Goal: Information Seeking & Learning: Learn about a topic

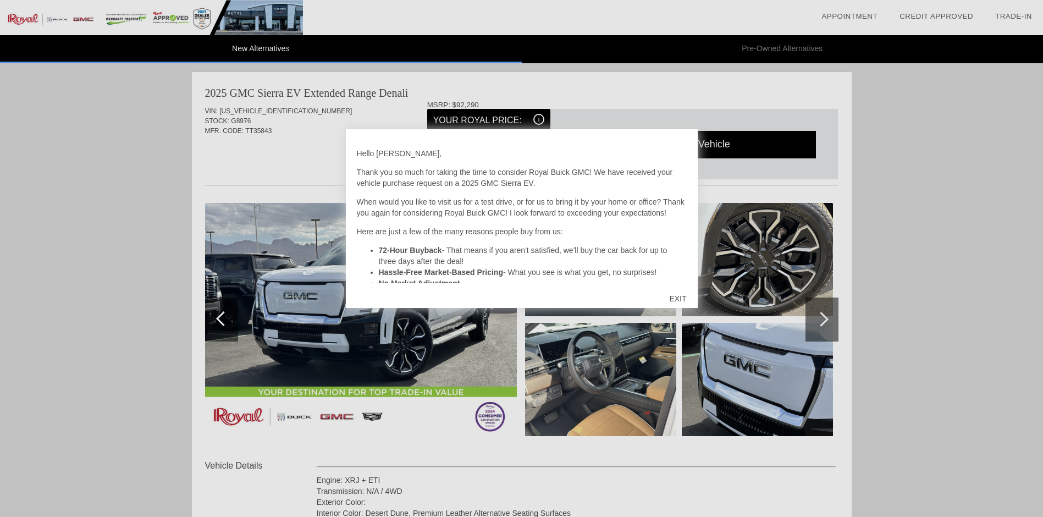
click at [680, 295] on div "EXIT" at bounding box center [677, 298] width 39 height 33
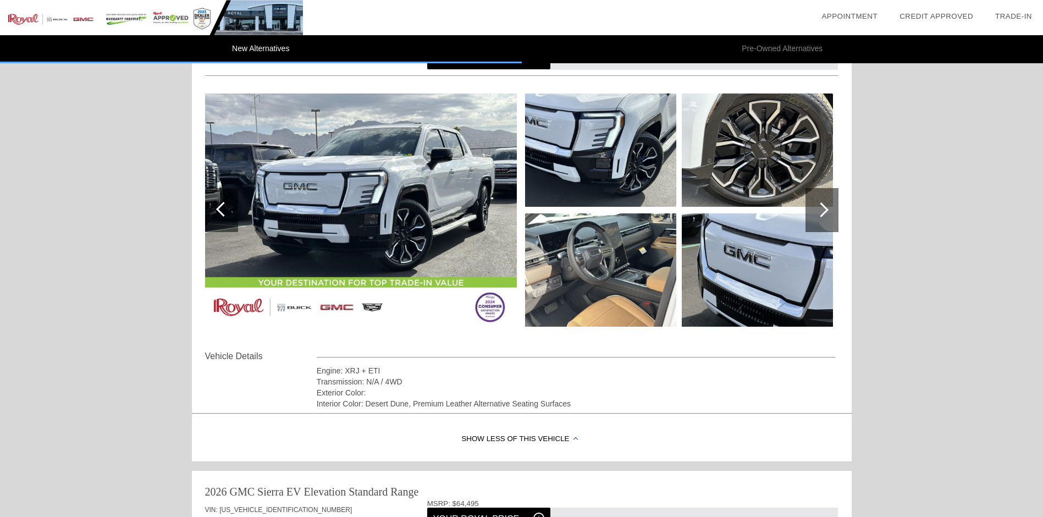
scroll to position [110, 0]
click at [823, 210] on div at bounding box center [821, 209] width 15 height 15
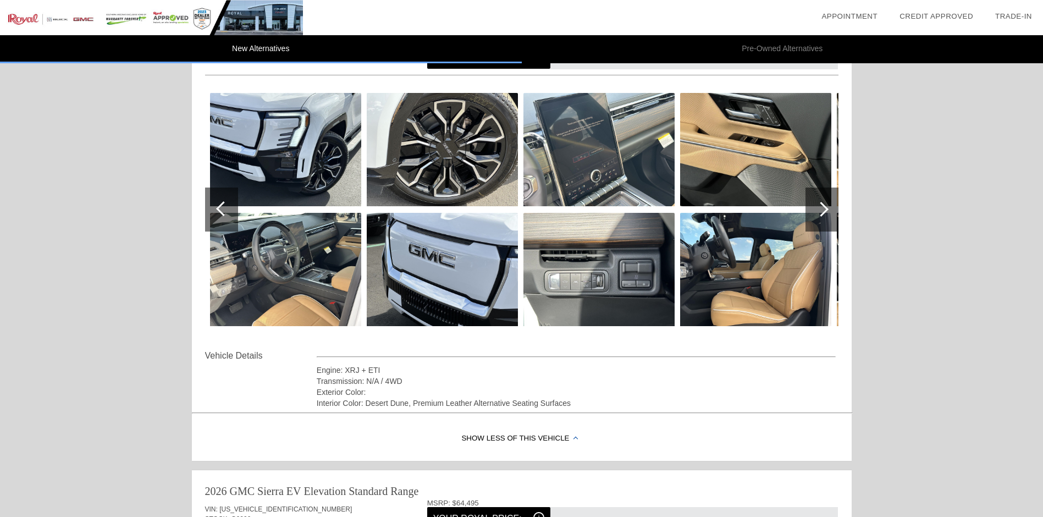
click at [823, 210] on div at bounding box center [821, 209] width 15 height 15
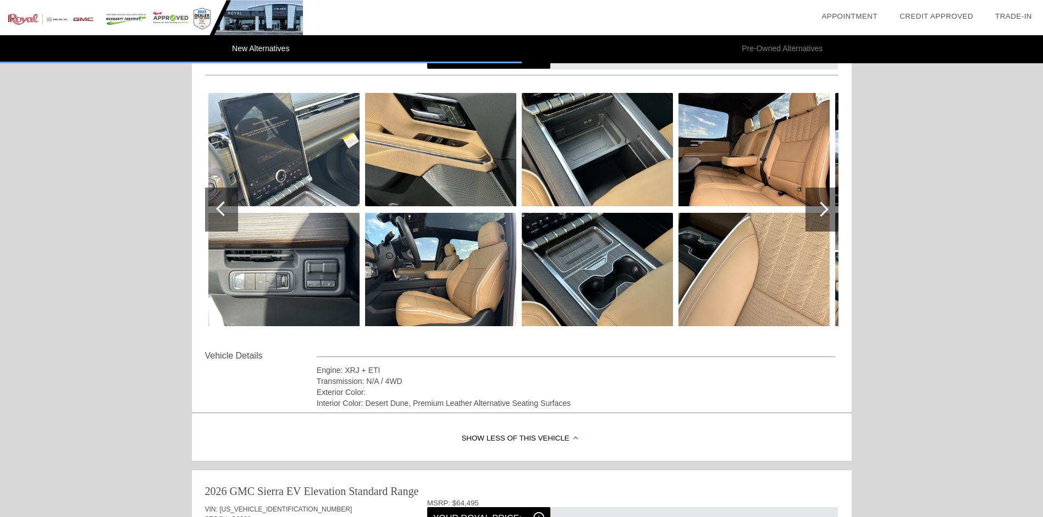
click at [823, 210] on div at bounding box center [821, 209] width 15 height 15
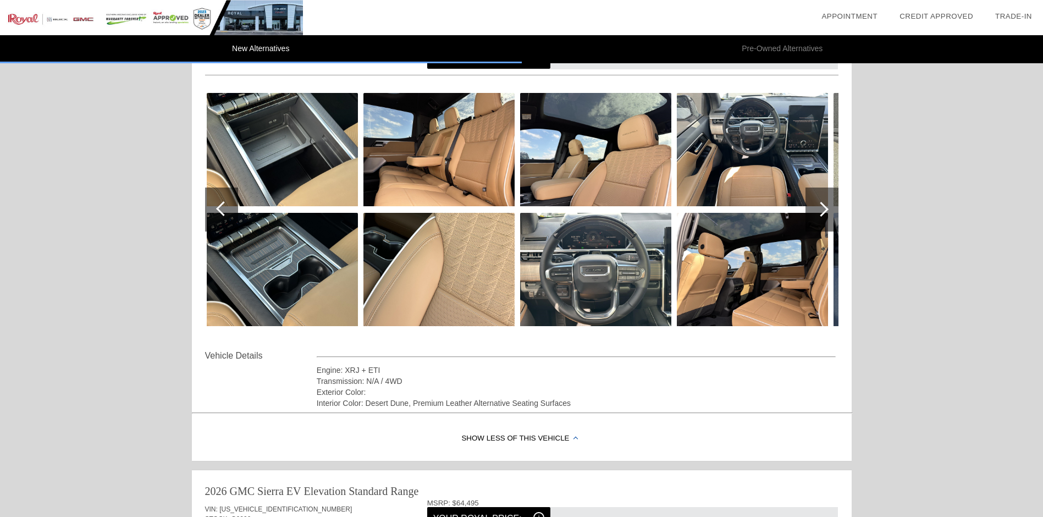
click at [823, 210] on div at bounding box center [821, 209] width 15 height 15
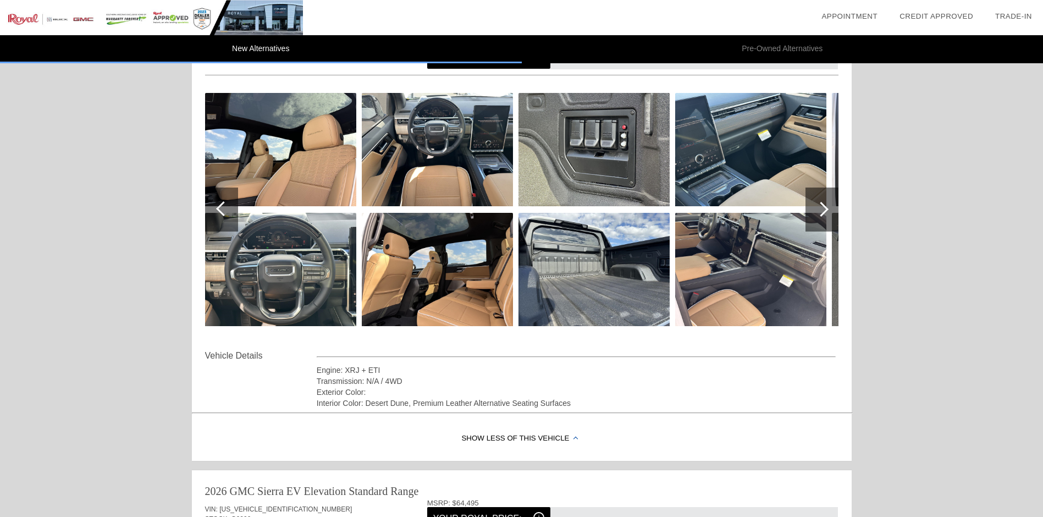
click at [823, 210] on div at bounding box center [821, 209] width 15 height 15
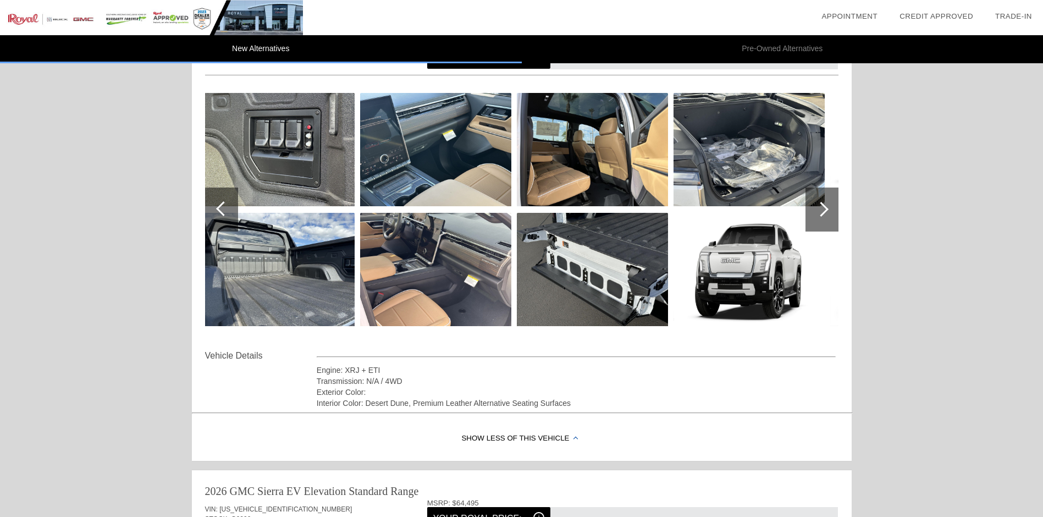
click at [823, 210] on div at bounding box center [821, 209] width 15 height 15
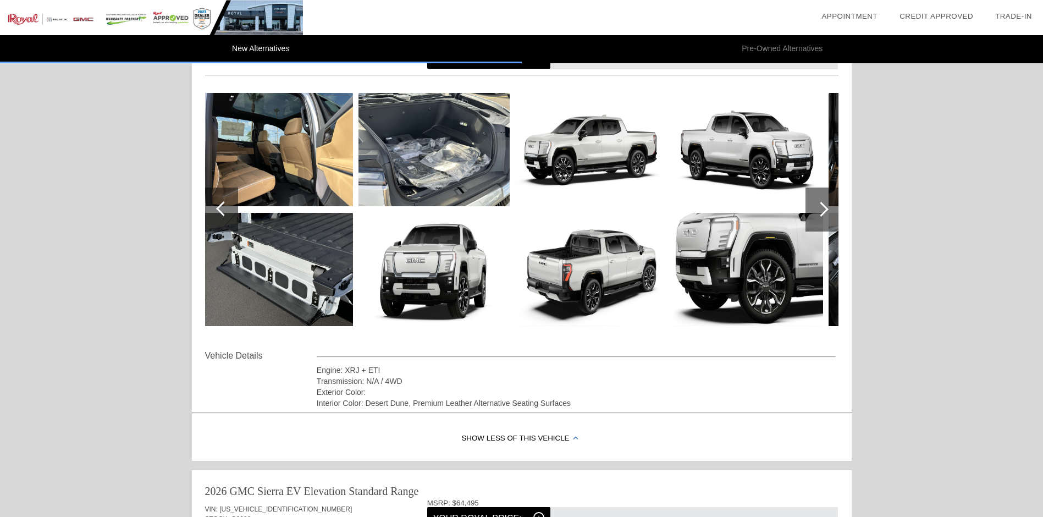
click at [284, 259] on img at bounding box center [277, 269] width 151 height 113
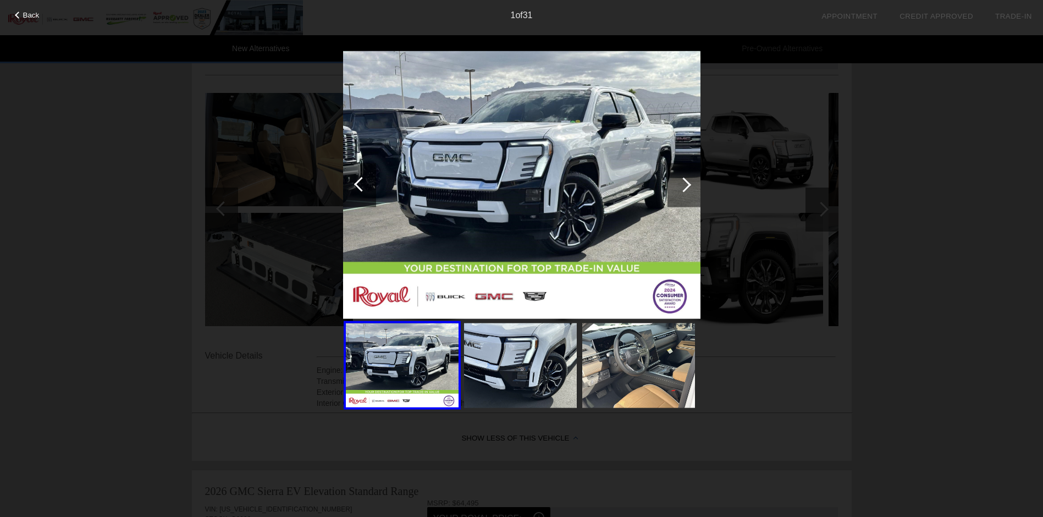
click at [684, 177] on div at bounding box center [684, 185] width 33 height 44
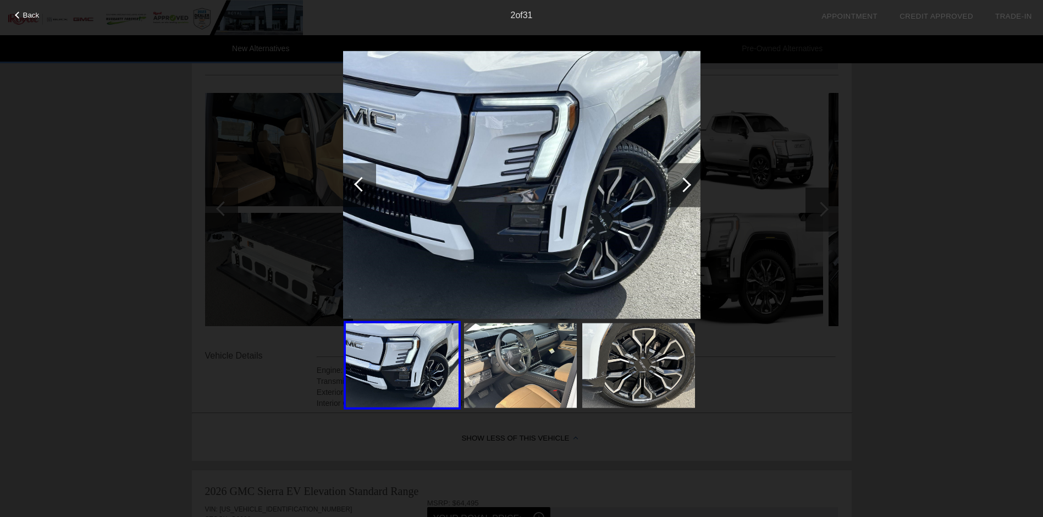
click at [692, 179] on div at bounding box center [684, 185] width 33 height 44
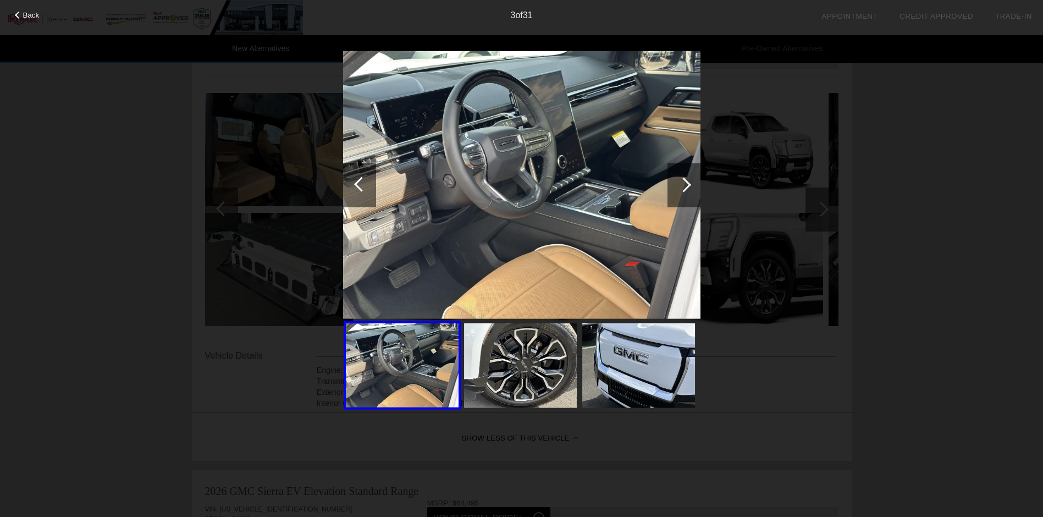
click at [692, 179] on div at bounding box center [684, 185] width 33 height 44
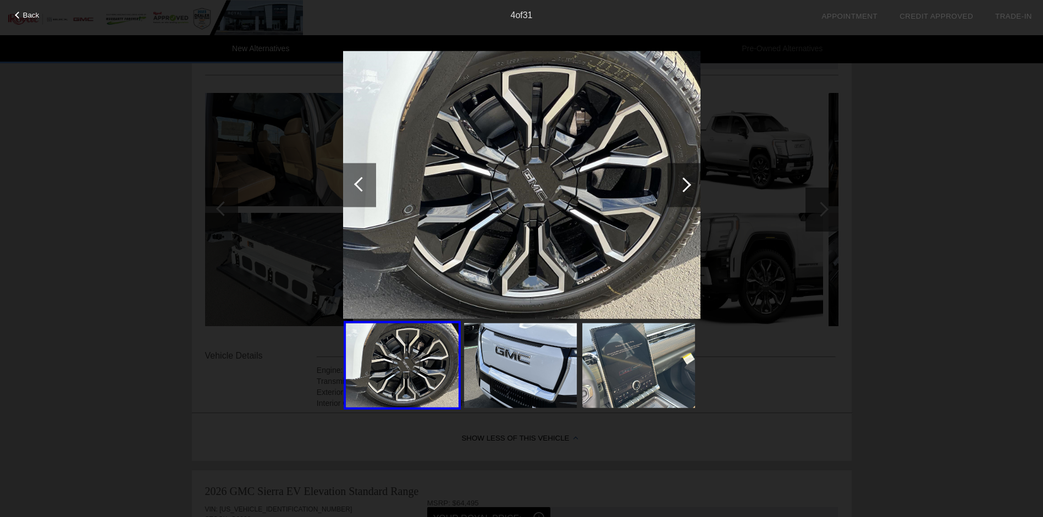
click at [692, 179] on div at bounding box center [684, 185] width 33 height 44
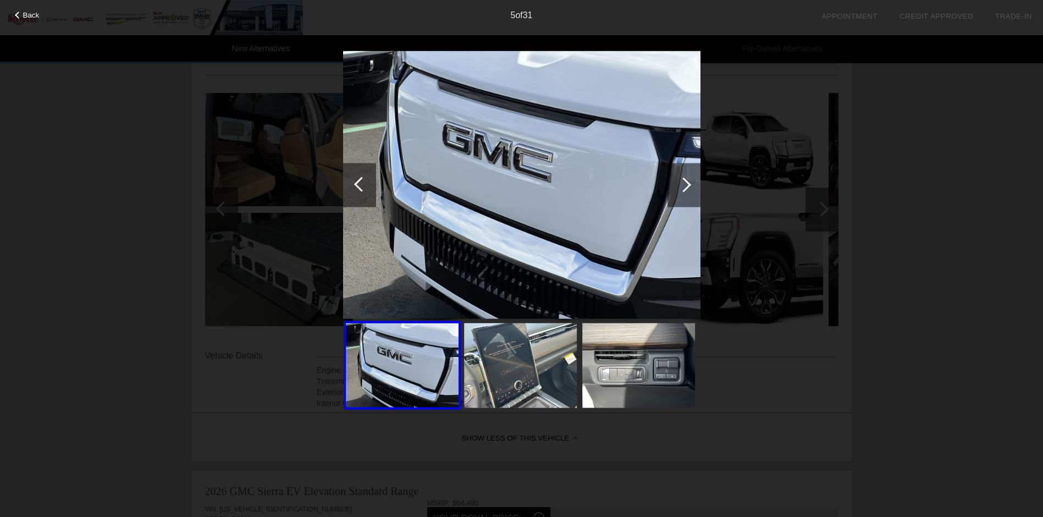
click at [692, 179] on div at bounding box center [684, 185] width 33 height 44
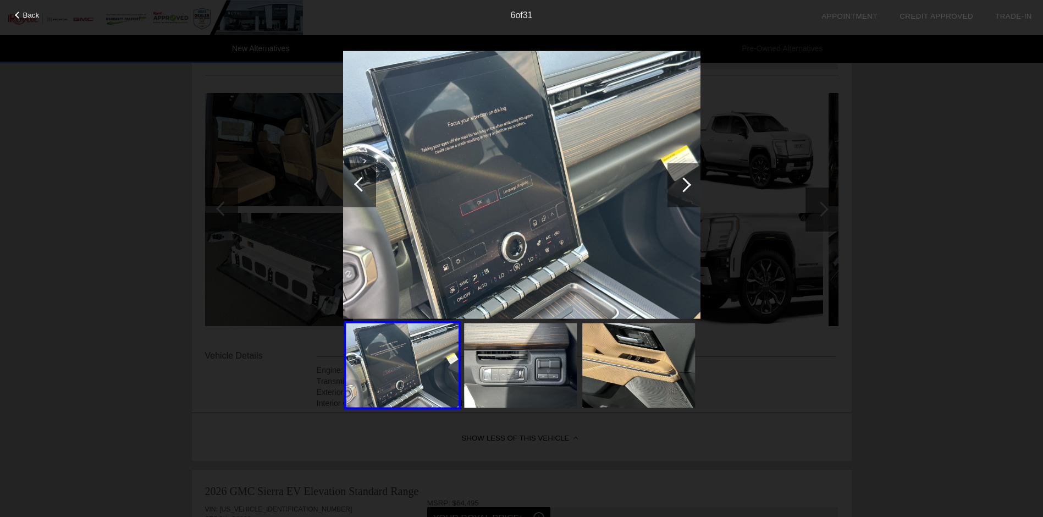
click at [692, 179] on div at bounding box center [684, 185] width 33 height 44
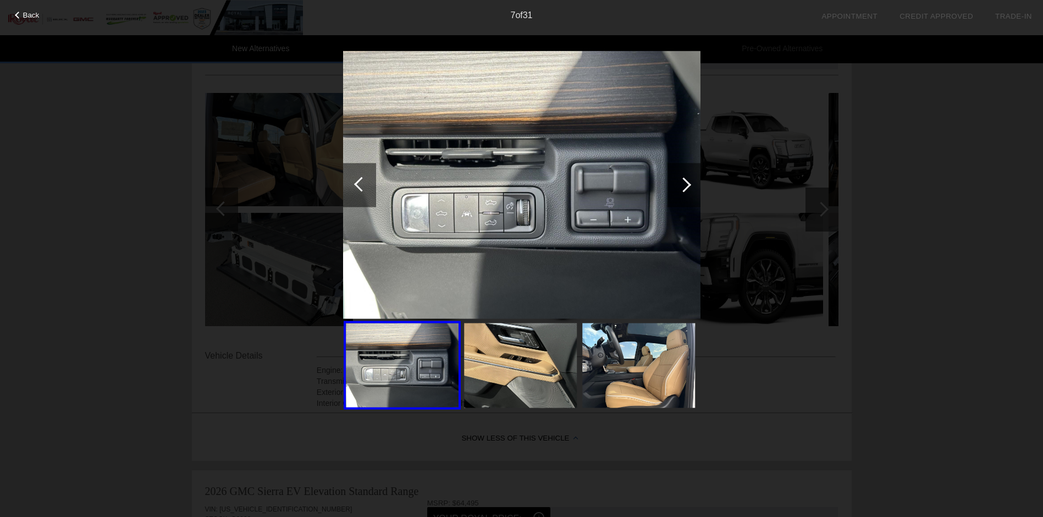
click at [692, 179] on div at bounding box center [684, 185] width 33 height 44
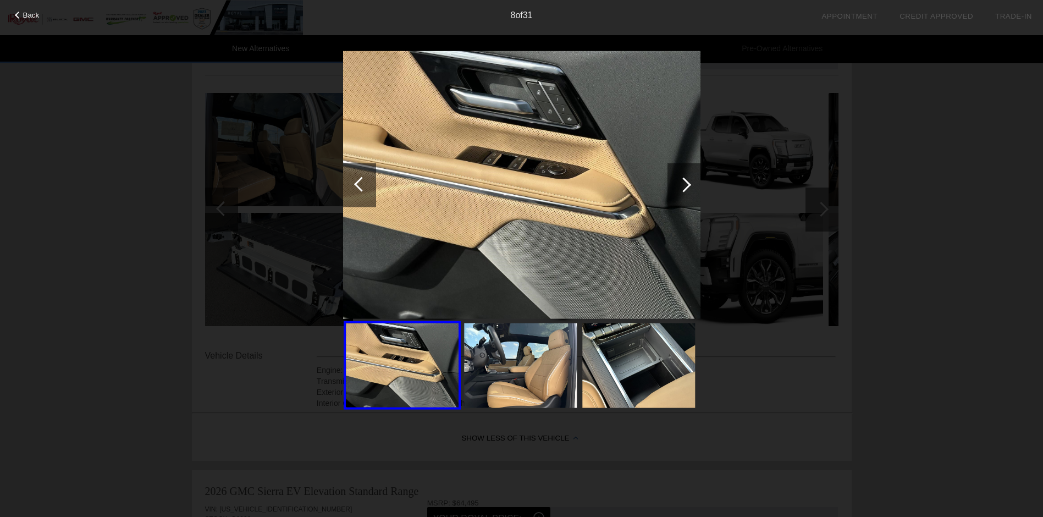
click at [692, 179] on div at bounding box center [684, 185] width 33 height 44
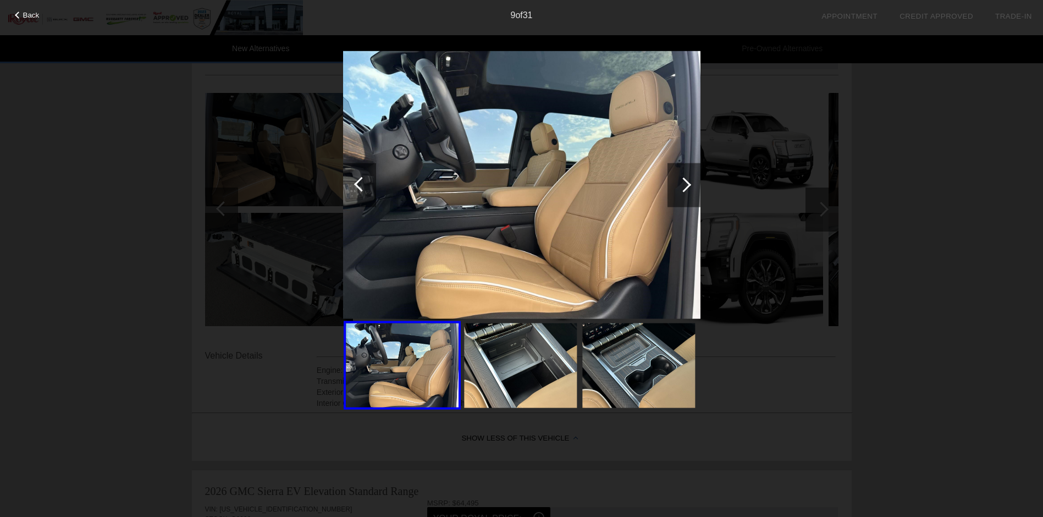
click at [692, 179] on div at bounding box center [684, 185] width 33 height 44
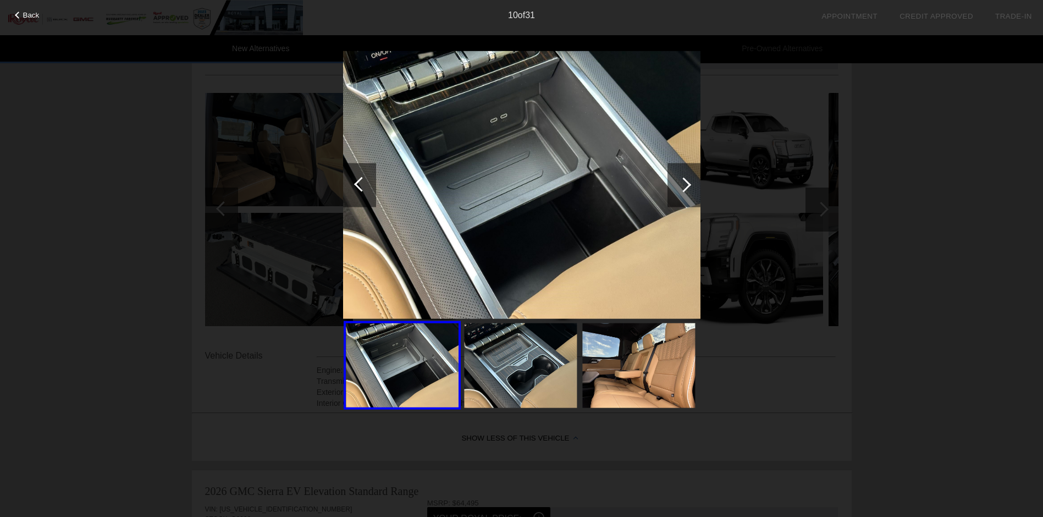
click at [692, 179] on div at bounding box center [684, 185] width 33 height 44
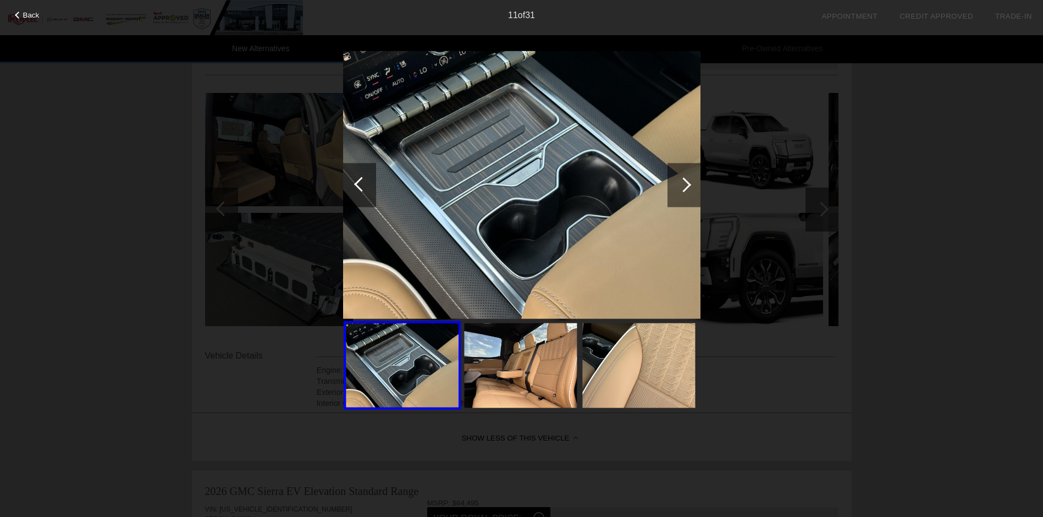
click at [692, 179] on div at bounding box center [684, 185] width 33 height 44
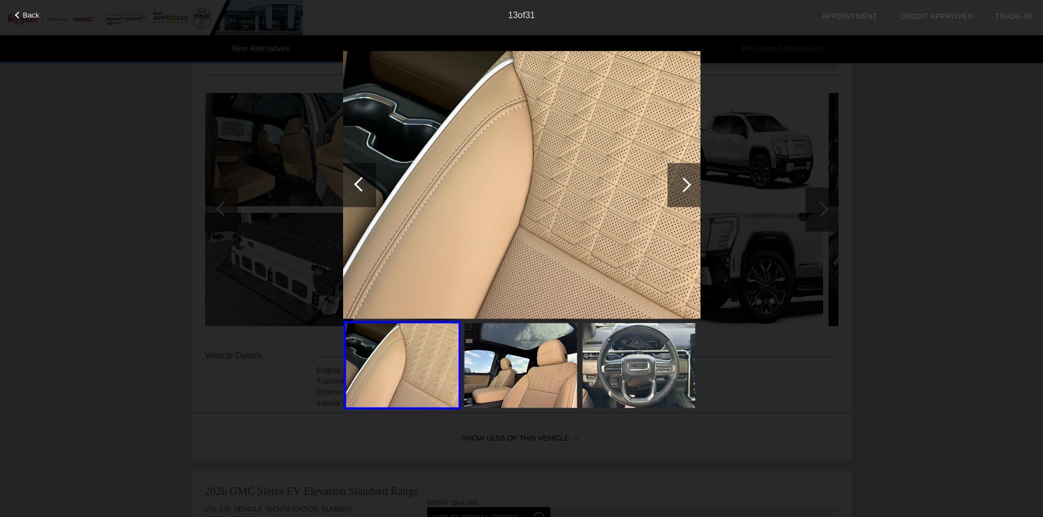
click at [692, 179] on div at bounding box center [684, 185] width 33 height 44
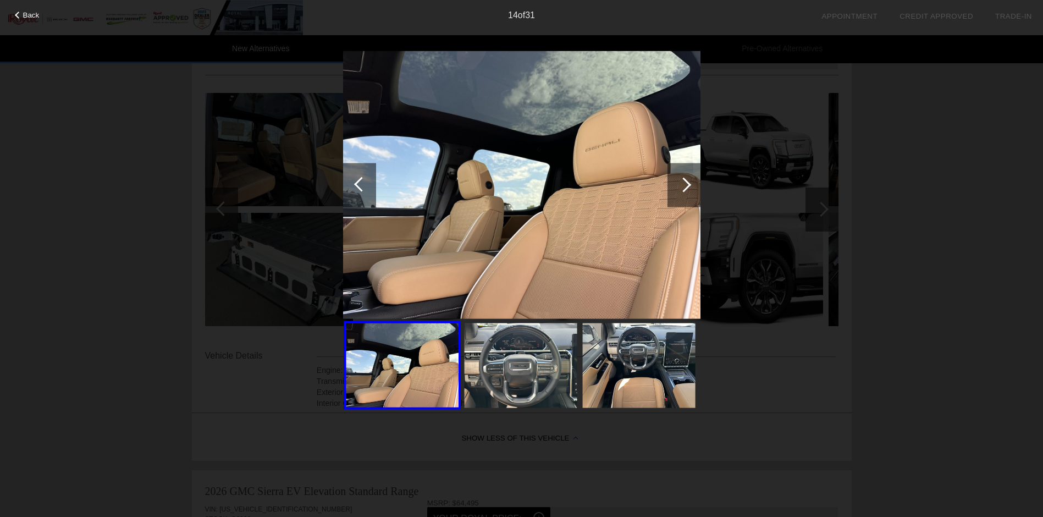
click at [692, 179] on div at bounding box center [684, 185] width 33 height 44
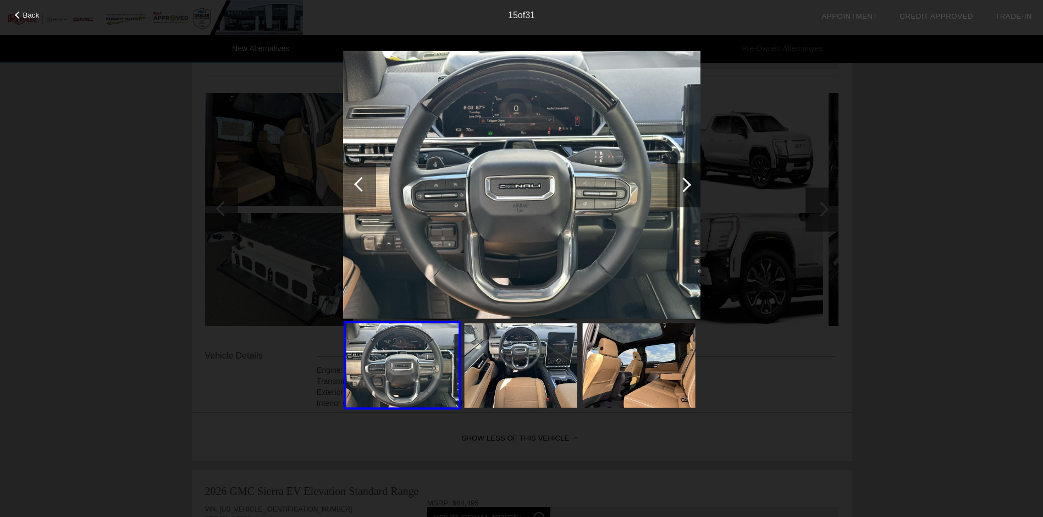
click at [692, 179] on div at bounding box center [684, 185] width 33 height 44
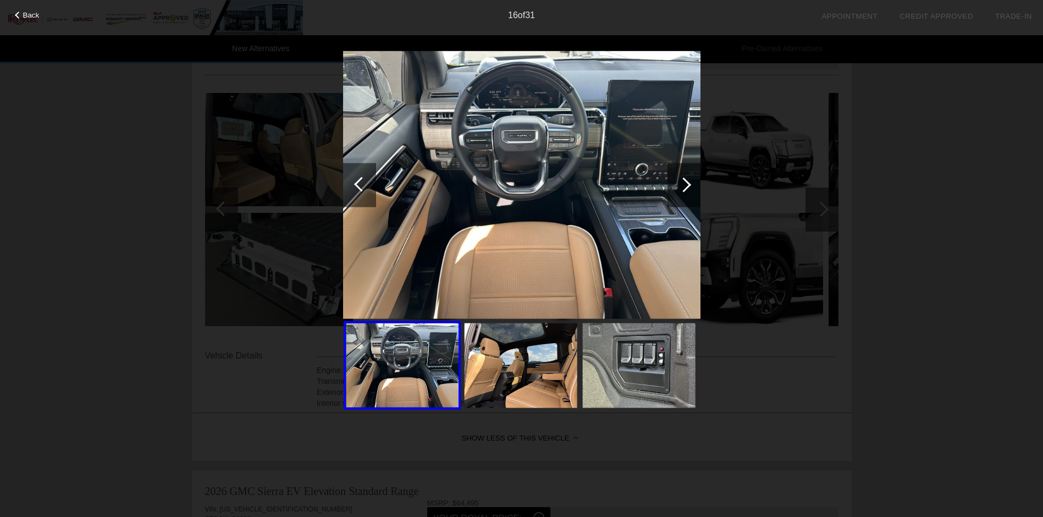
click at [692, 179] on div at bounding box center [684, 185] width 33 height 44
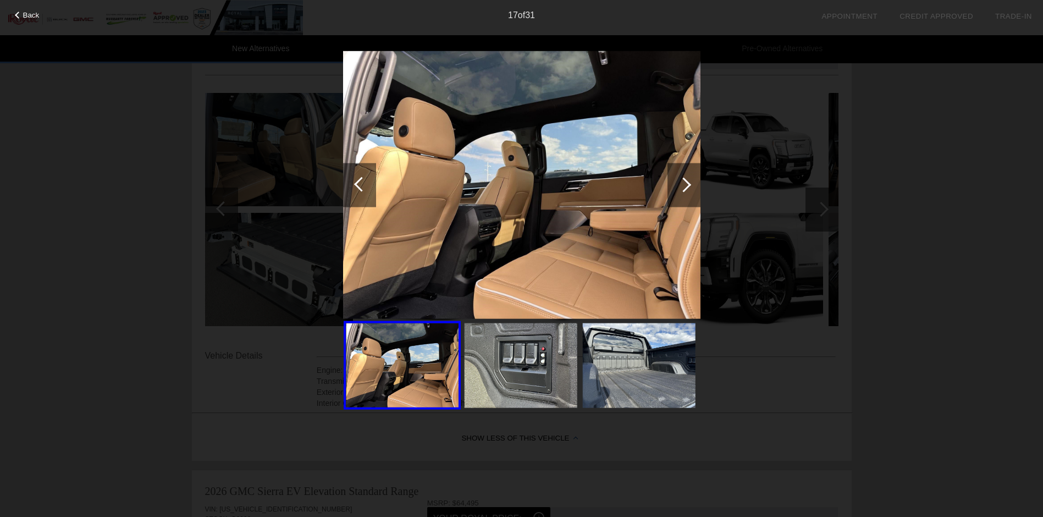
click at [692, 179] on div at bounding box center [684, 185] width 33 height 44
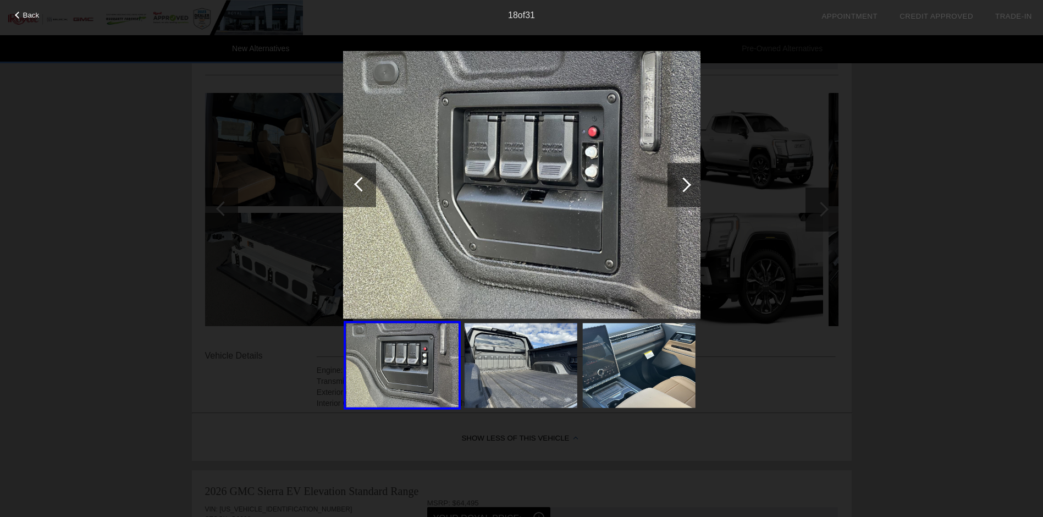
click at [692, 179] on div at bounding box center [684, 185] width 33 height 44
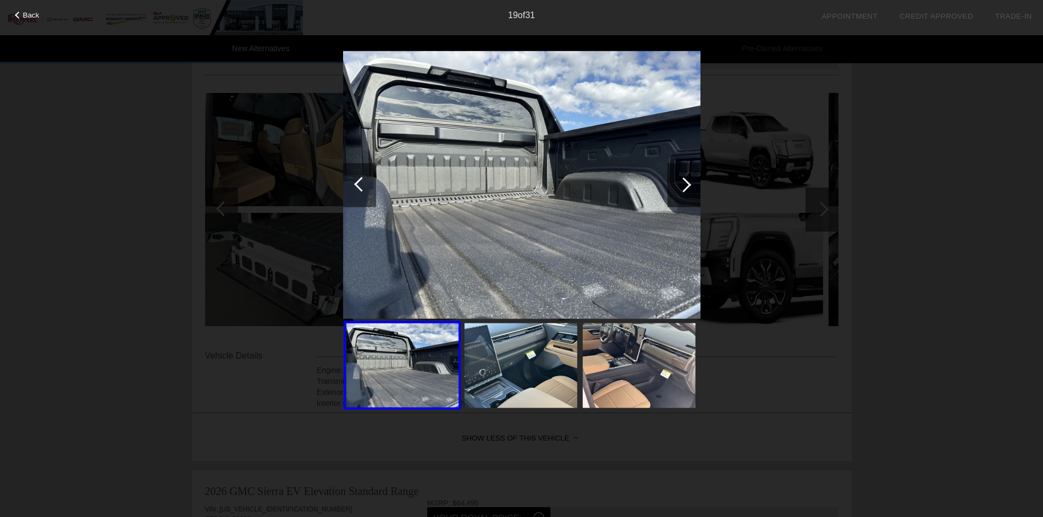
click at [693, 179] on div at bounding box center [684, 185] width 33 height 44
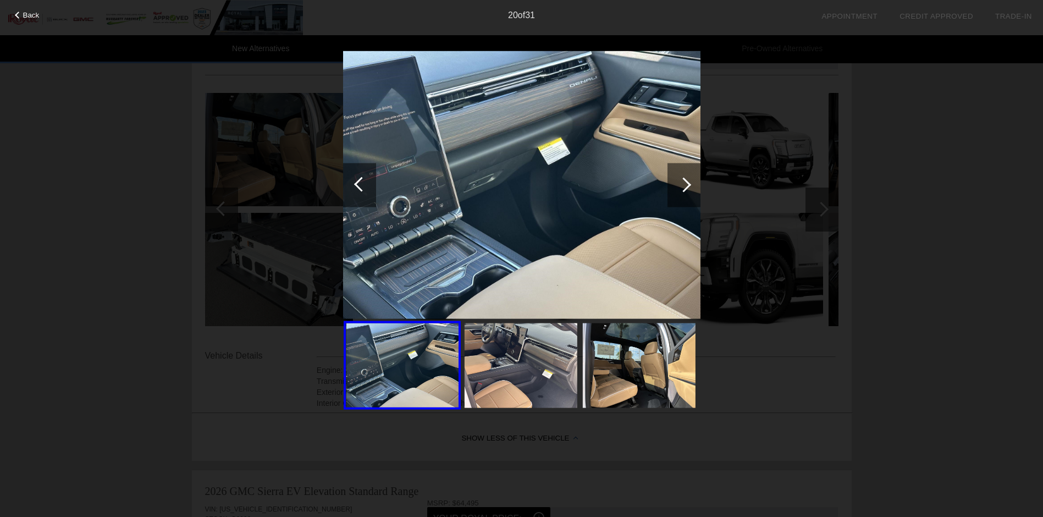
click at [693, 179] on div at bounding box center [684, 185] width 33 height 44
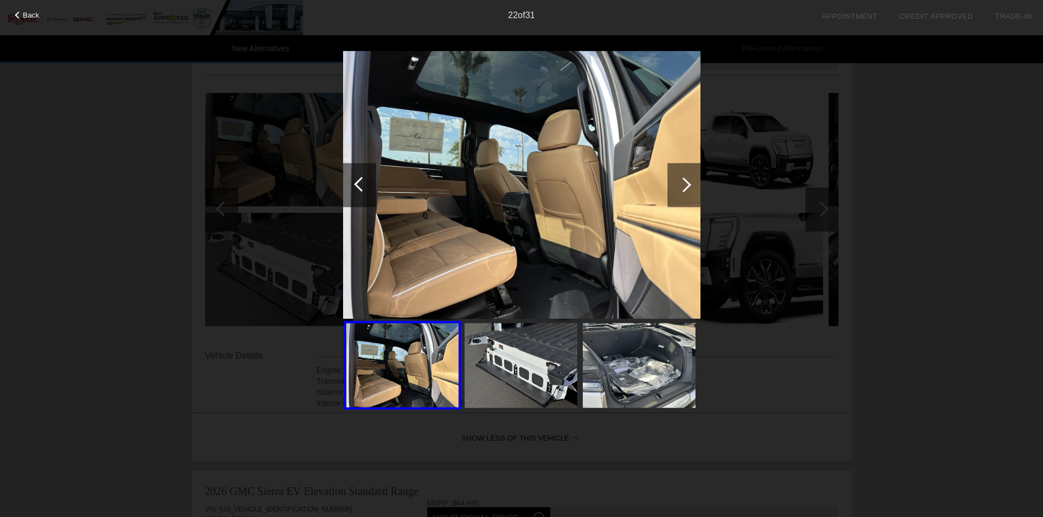
click at [693, 179] on div at bounding box center [684, 185] width 33 height 44
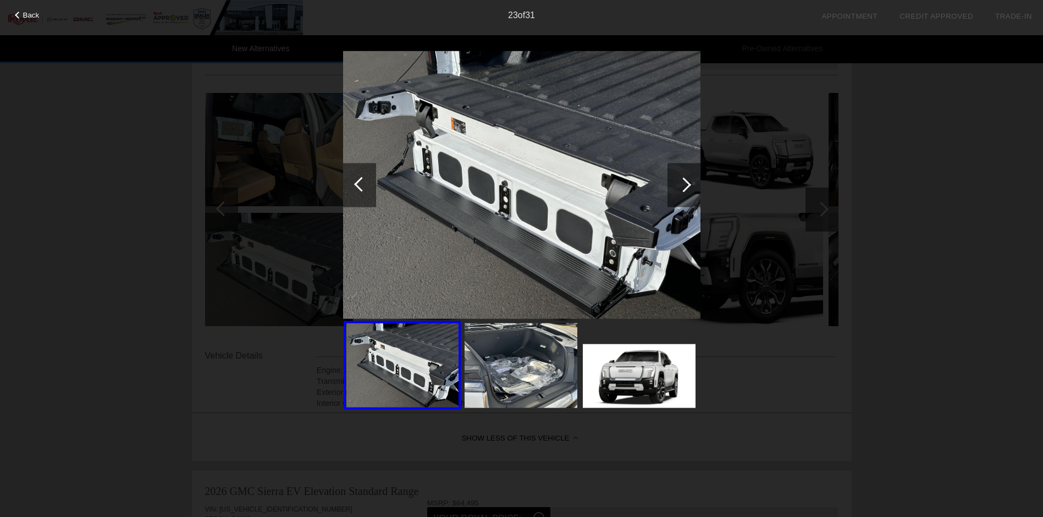
click at [693, 179] on div at bounding box center [684, 185] width 33 height 44
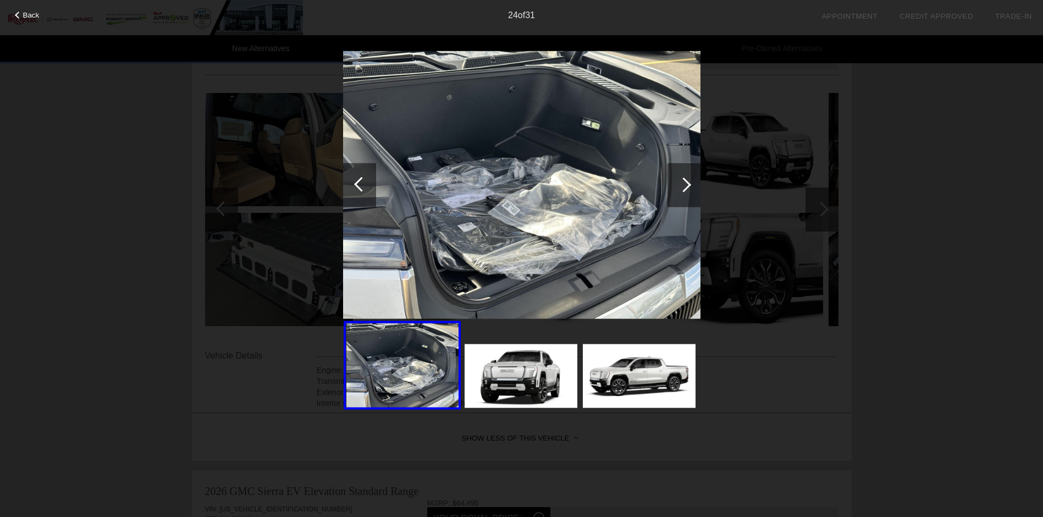
click at [693, 179] on div at bounding box center [684, 185] width 33 height 44
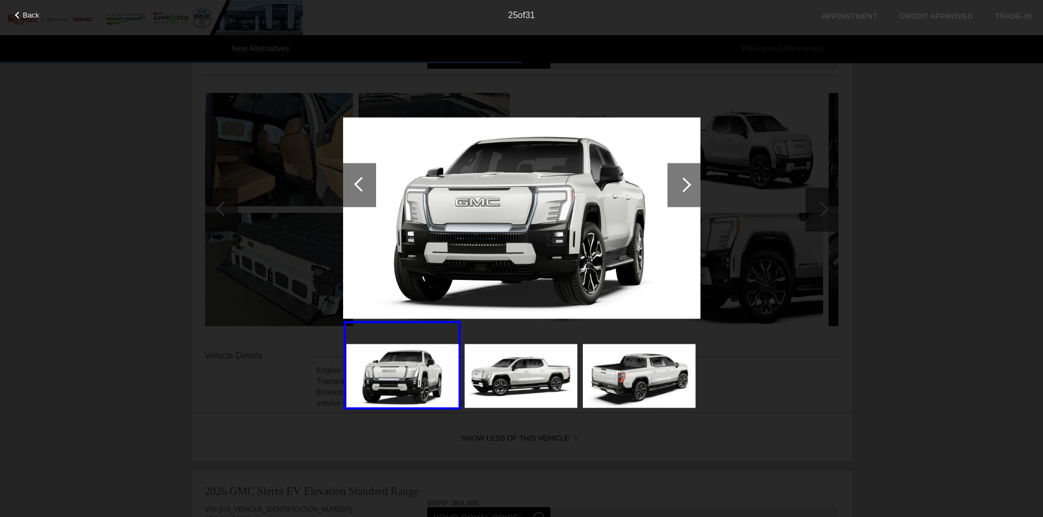
click at [693, 179] on div at bounding box center [684, 185] width 33 height 44
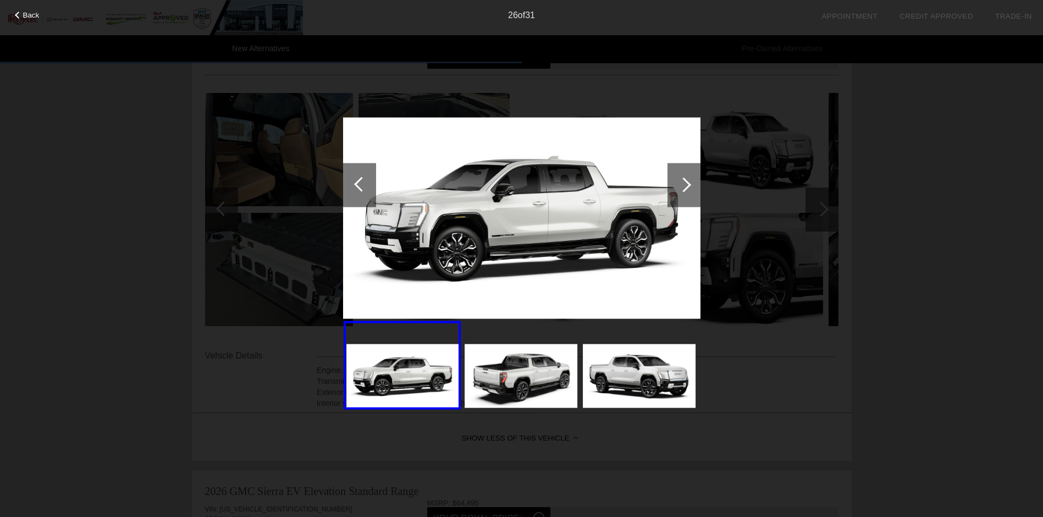
click at [693, 179] on div at bounding box center [684, 185] width 33 height 44
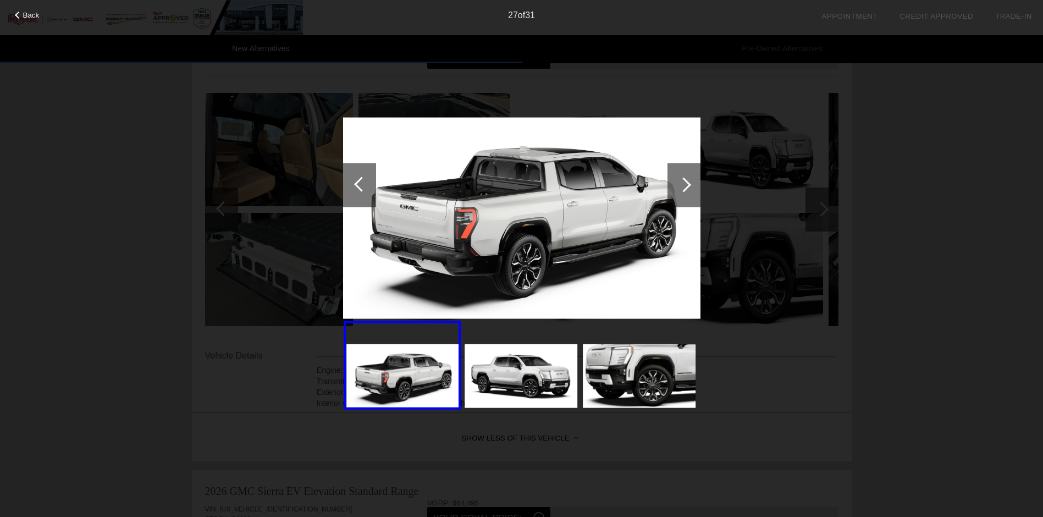
click at [693, 179] on div at bounding box center [684, 185] width 33 height 44
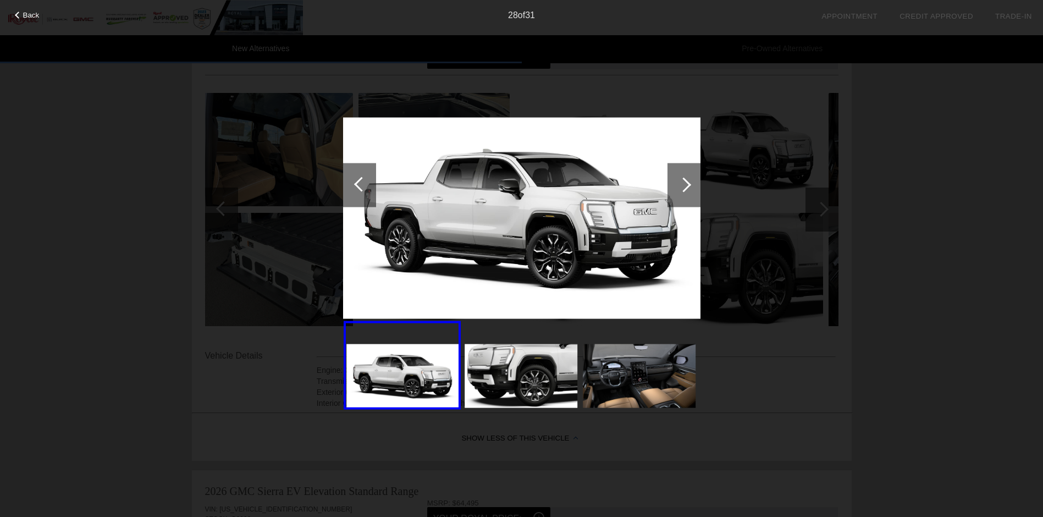
click at [693, 179] on div at bounding box center [684, 185] width 33 height 44
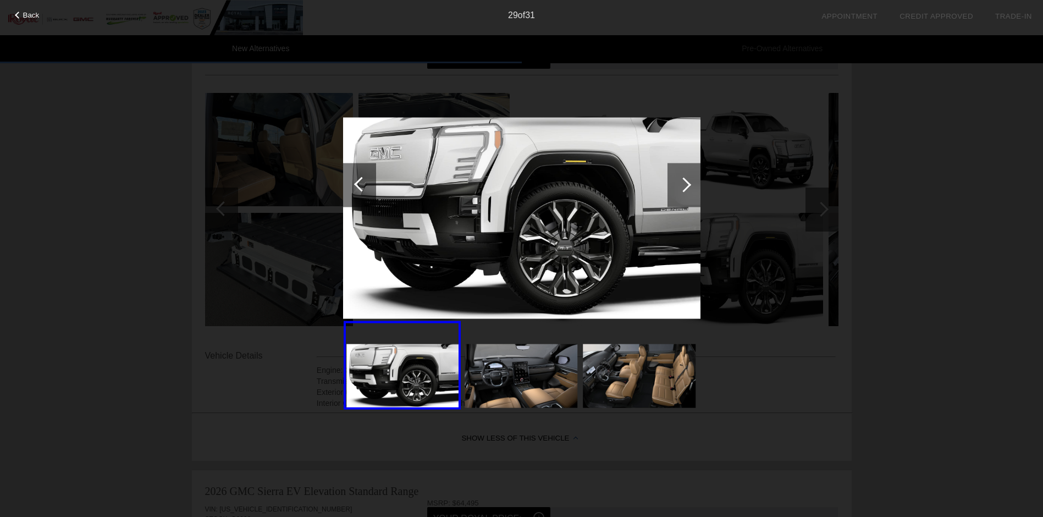
click at [693, 179] on div at bounding box center [684, 185] width 33 height 44
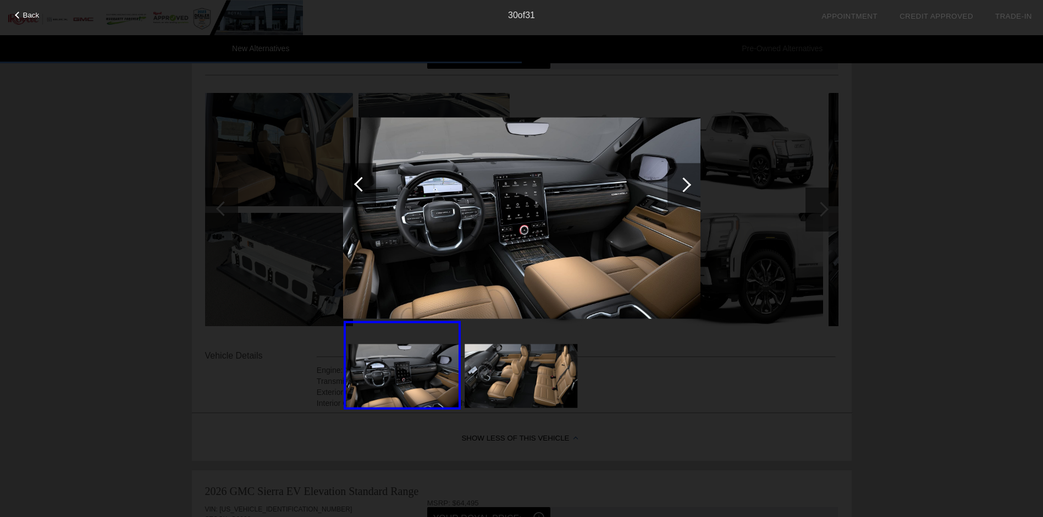
click at [693, 179] on div at bounding box center [684, 185] width 33 height 44
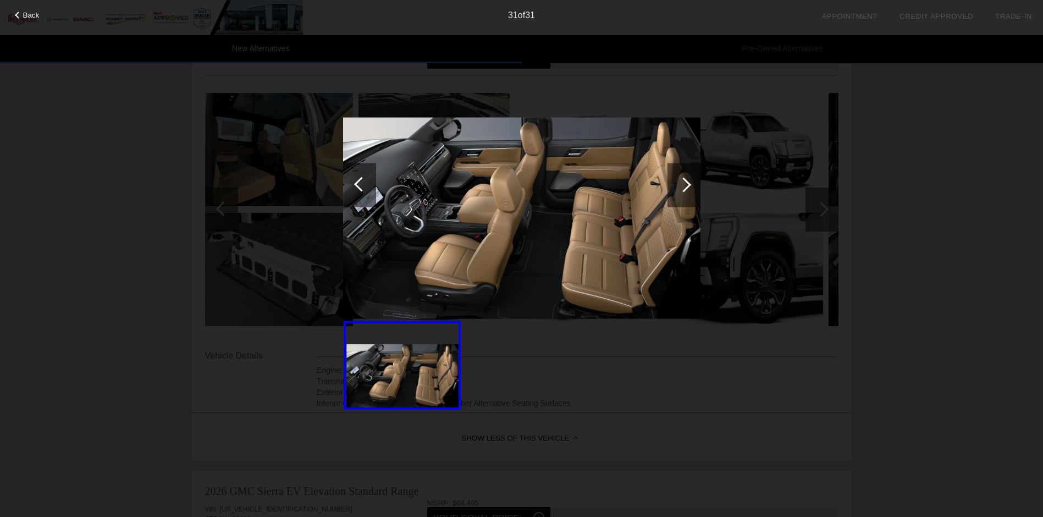
click at [693, 179] on div at bounding box center [684, 185] width 33 height 44
click at [691, 185] on div at bounding box center [684, 185] width 33 height 44
click at [677, 181] on div at bounding box center [684, 185] width 33 height 44
click at [30, 15] on span "Back" at bounding box center [31, 15] width 16 height 8
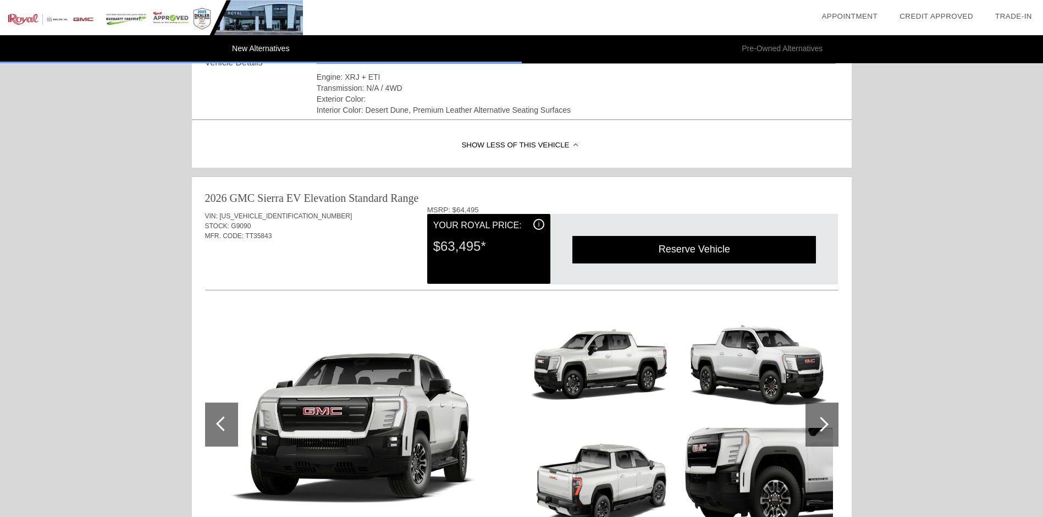
scroll to position [495, 0]
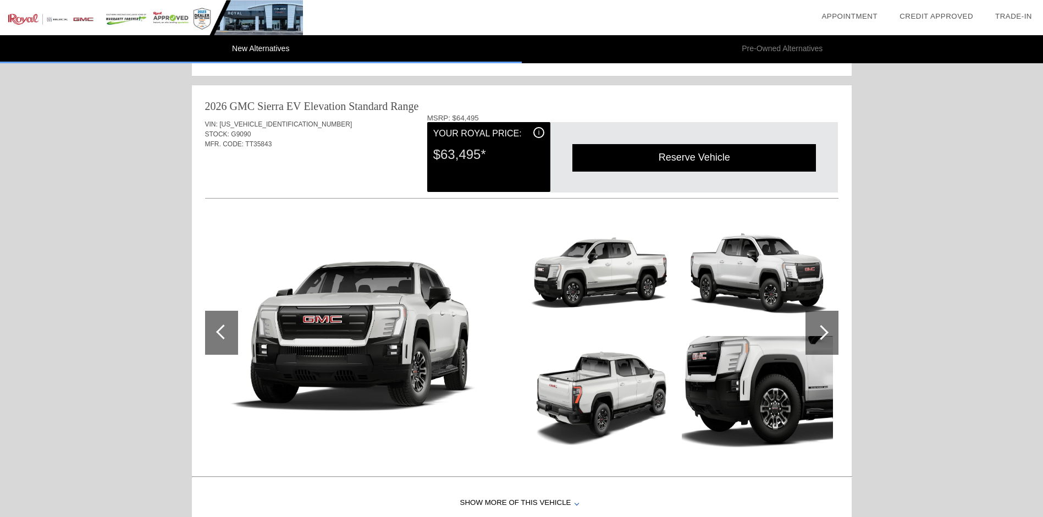
click at [558, 388] on img at bounding box center [600, 392] width 151 height 113
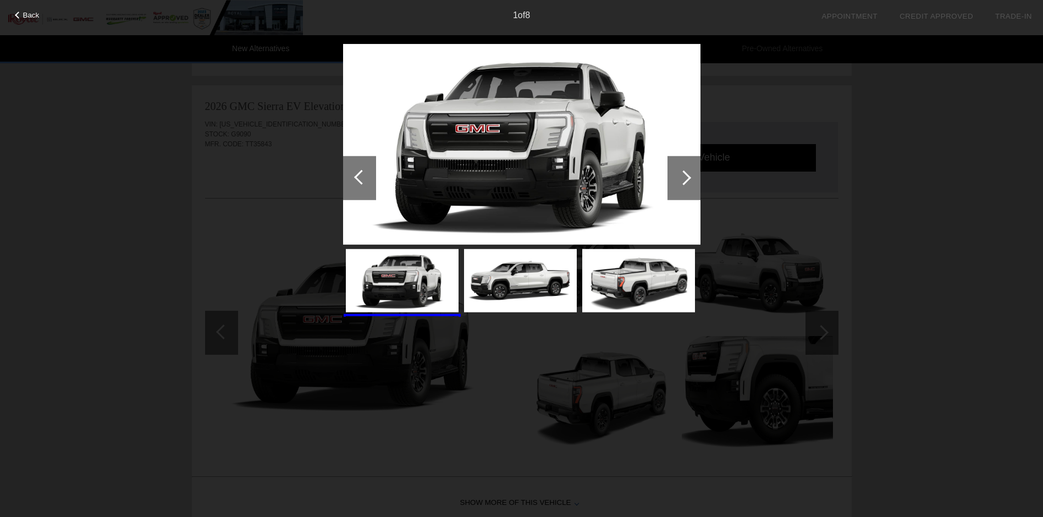
click at [682, 174] on div at bounding box center [683, 177] width 15 height 15
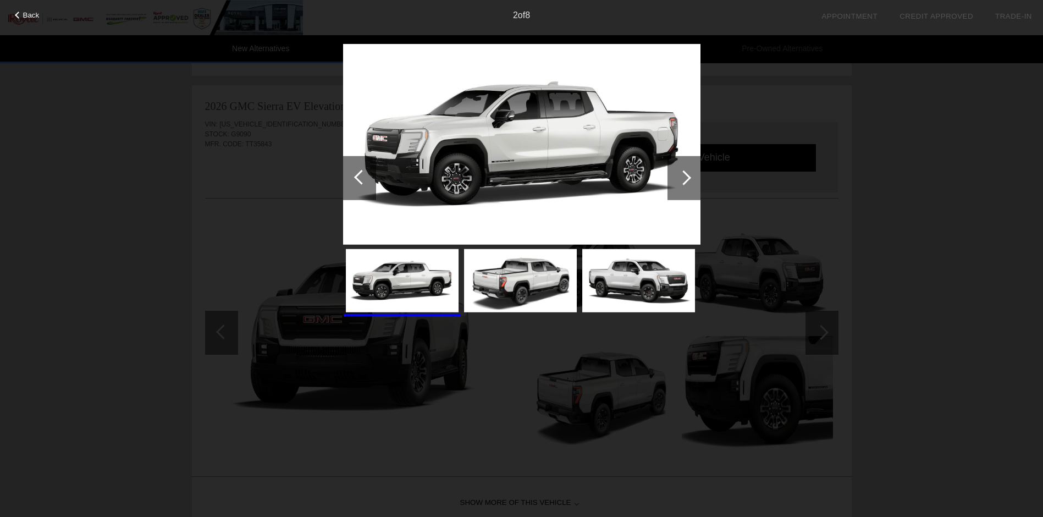
click at [682, 174] on div at bounding box center [683, 177] width 15 height 15
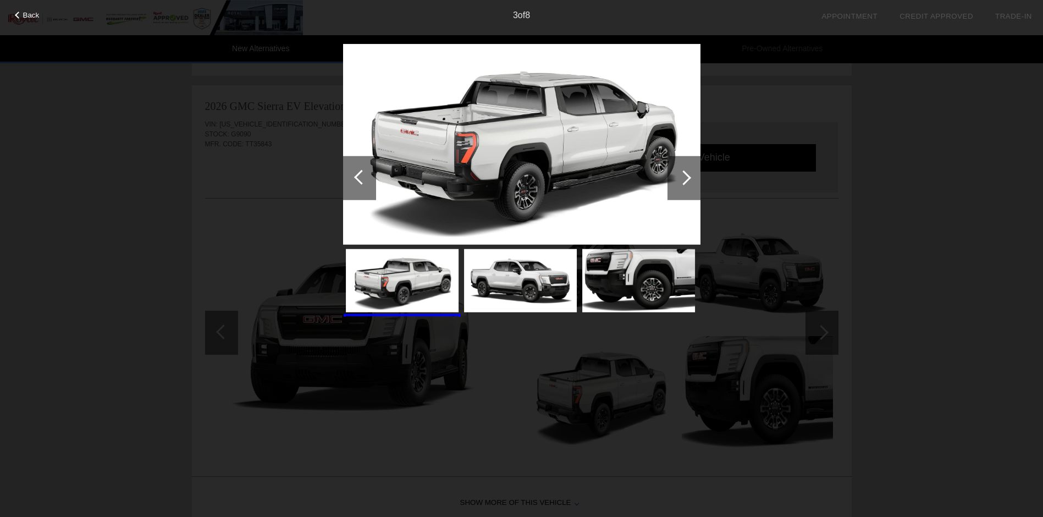
click at [682, 174] on div at bounding box center [683, 177] width 15 height 15
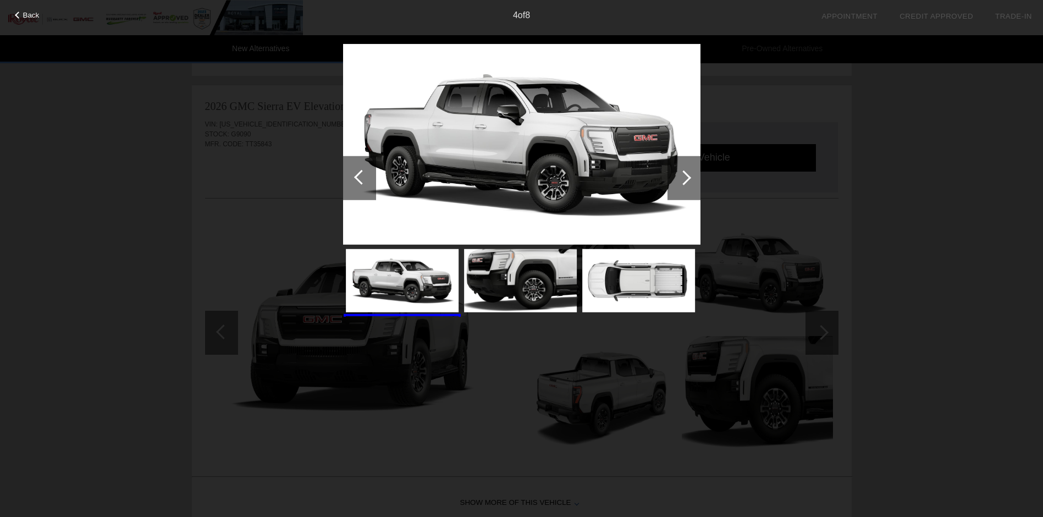
click at [682, 174] on div at bounding box center [683, 177] width 15 height 15
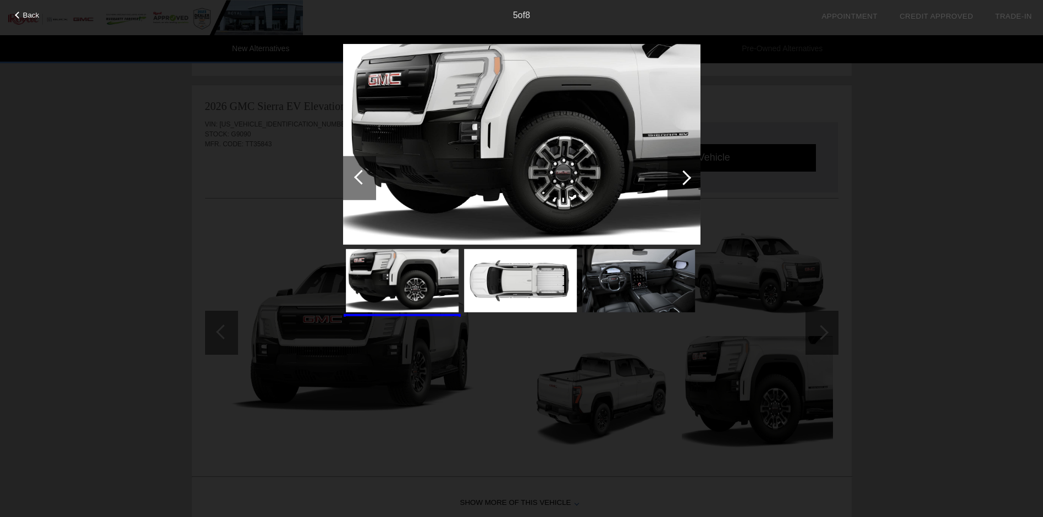
click at [682, 174] on div at bounding box center [683, 177] width 15 height 15
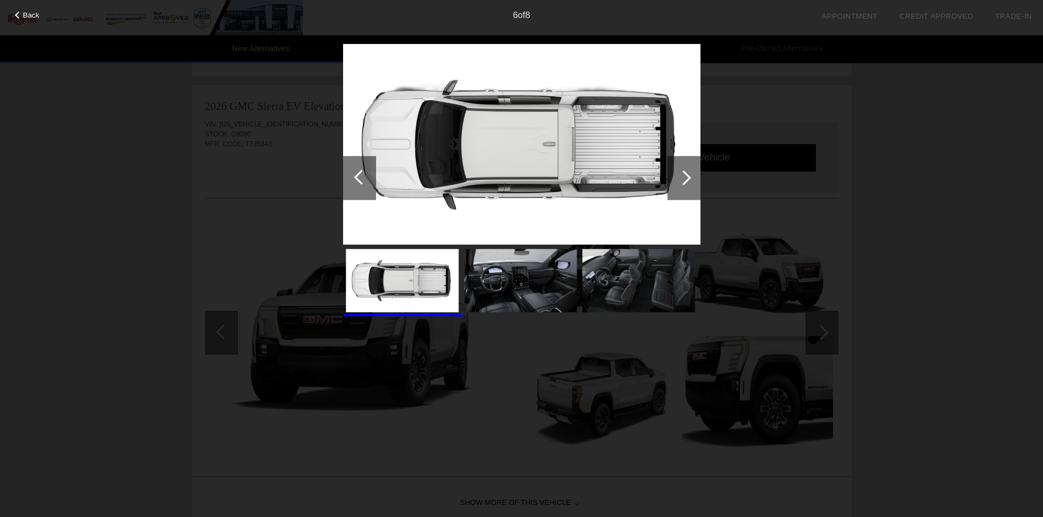
click at [682, 174] on div at bounding box center [683, 177] width 15 height 15
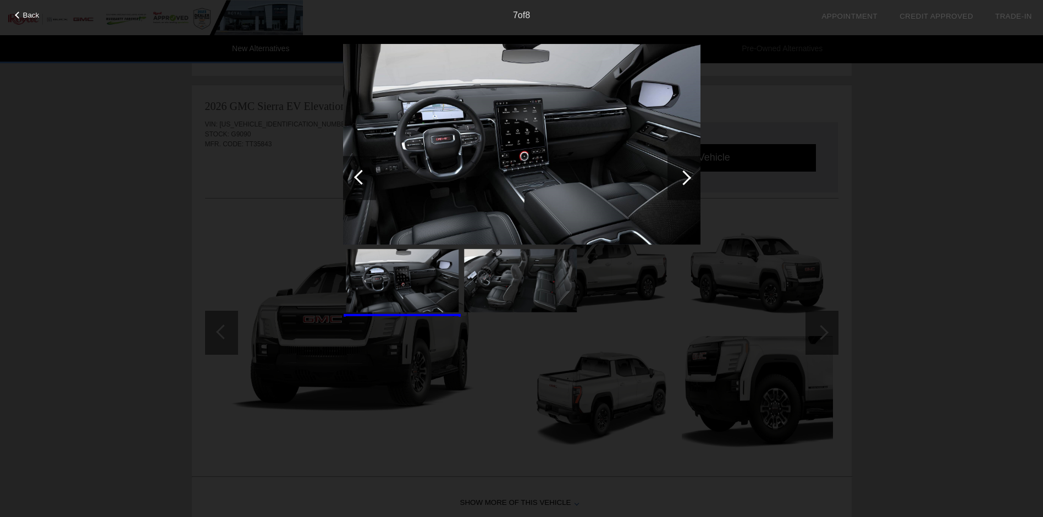
click at [682, 174] on div at bounding box center [683, 177] width 15 height 15
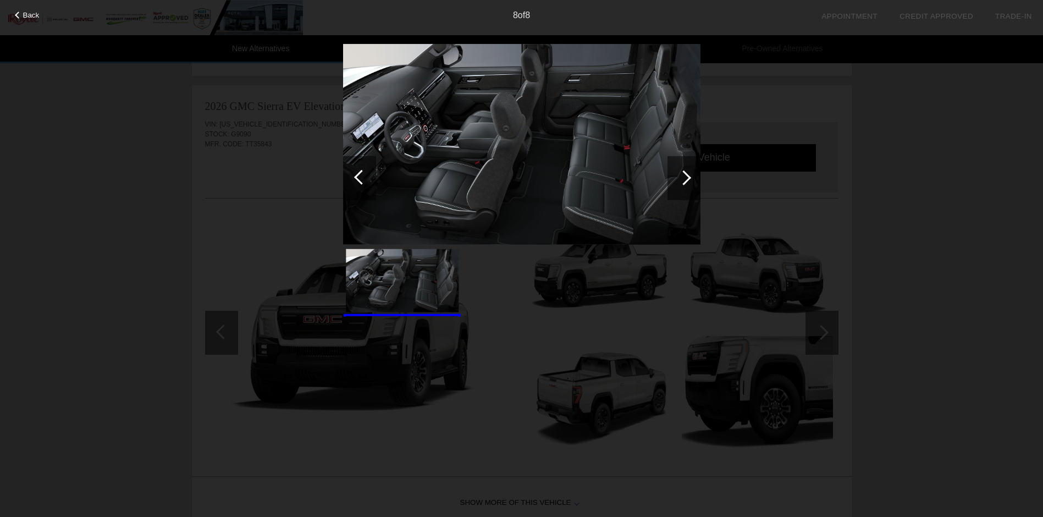
click at [682, 174] on div at bounding box center [683, 177] width 15 height 15
click at [690, 177] on div at bounding box center [683, 177] width 15 height 15
click at [18, 13] on div at bounding box center [18, 15] width 7 height 7
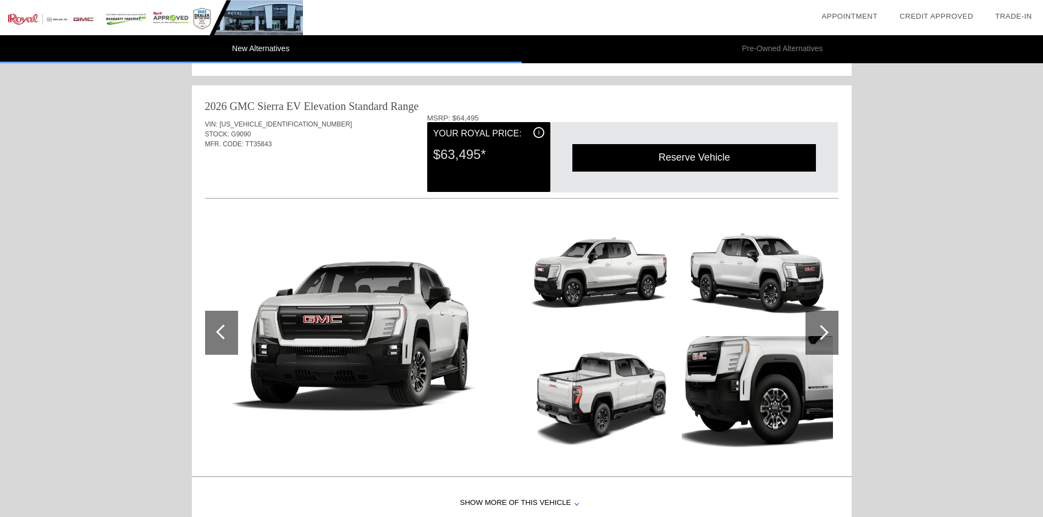
click at [829, 328] on div at bounding box center [822, 333] width 33 height 44
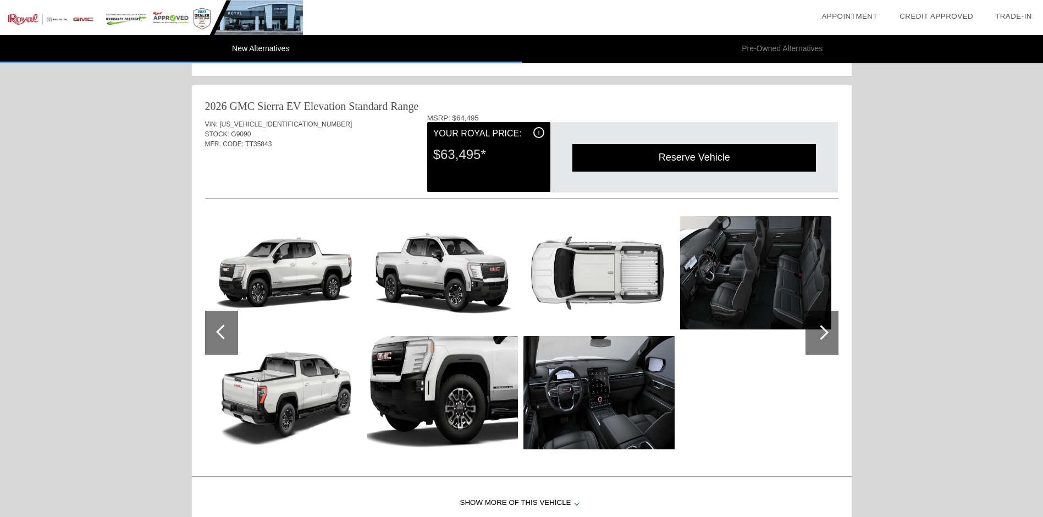
click at [829, 328] on div at bounding box center [822, 333] width 33 height 44
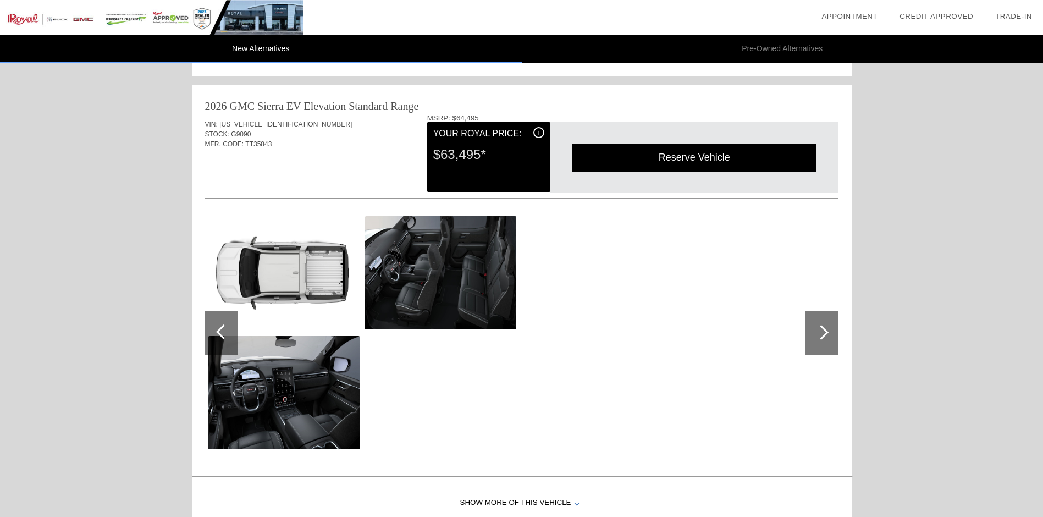
click at [418, 252] on img at bounding box center [440, 272] width 151 height 113
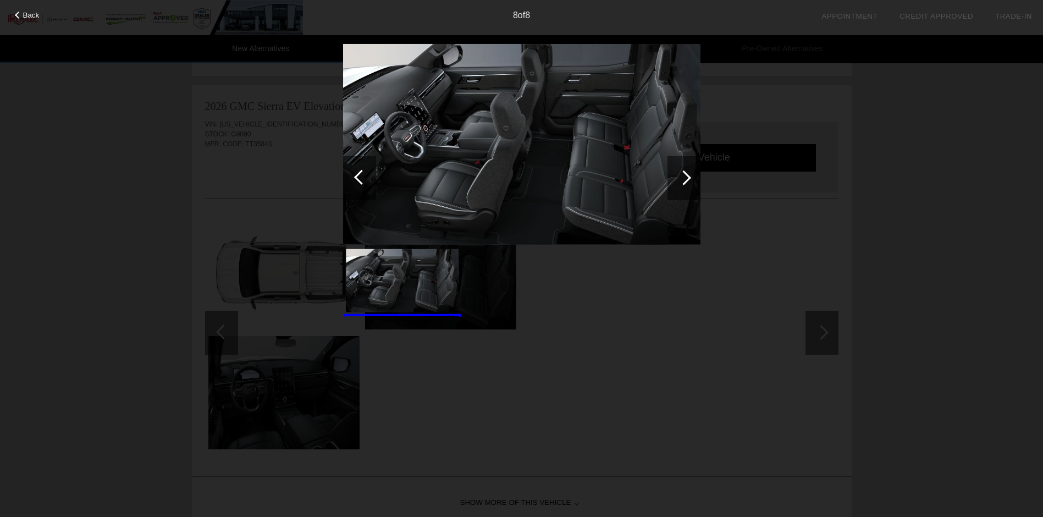
click at [680, 172] on div at bounding box center [684, 178] width 33 height 44
drag, startPoint x: 337, startPoint y: 148, endPoint x: 359, endPoint y: 153, distance: 22.5
click at [359, 153] on div "Back 8 of 8" at bounding box center [521, 258] width 1043 height 517
drag, startPoint x: 359, startPoint y: 153, endPoint x: 361, endPoint y: 175, distance: 22.1
click at [361, 175] on div at bounding box center [361, 176] width 15 height 15
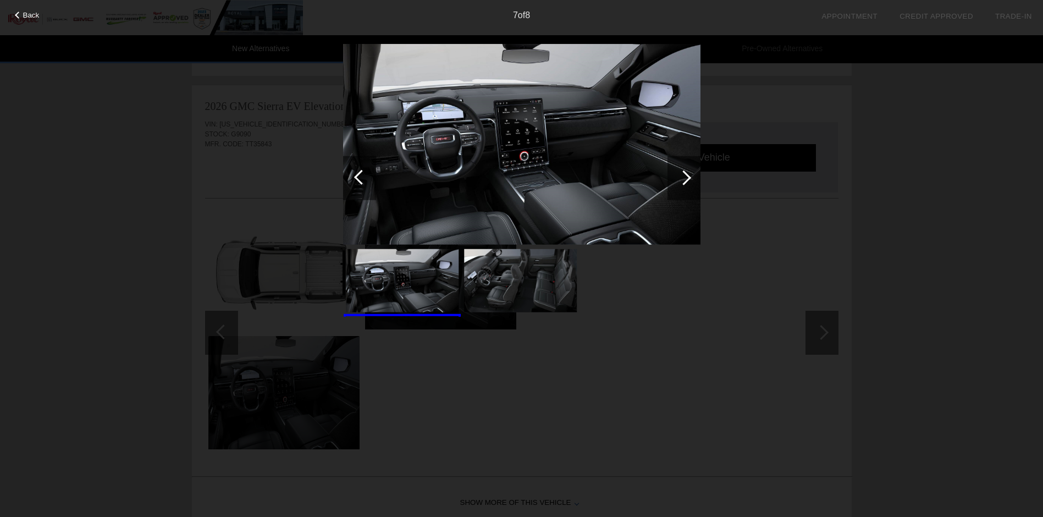
click at [361, 175] on div at bounding box center [361, 176] width 15 height 15
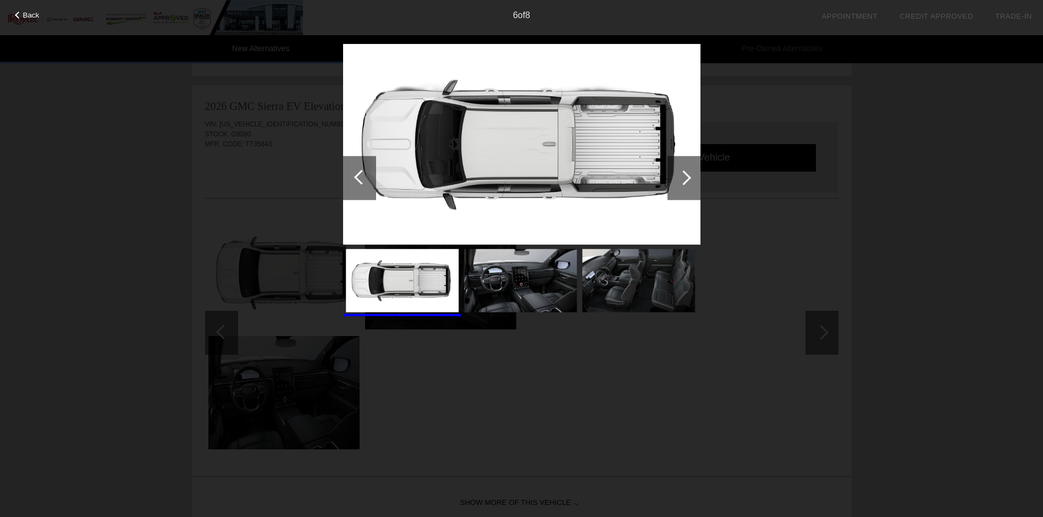
click at [359, 179] on div at bounding box center [361, 176] width 15 height 15
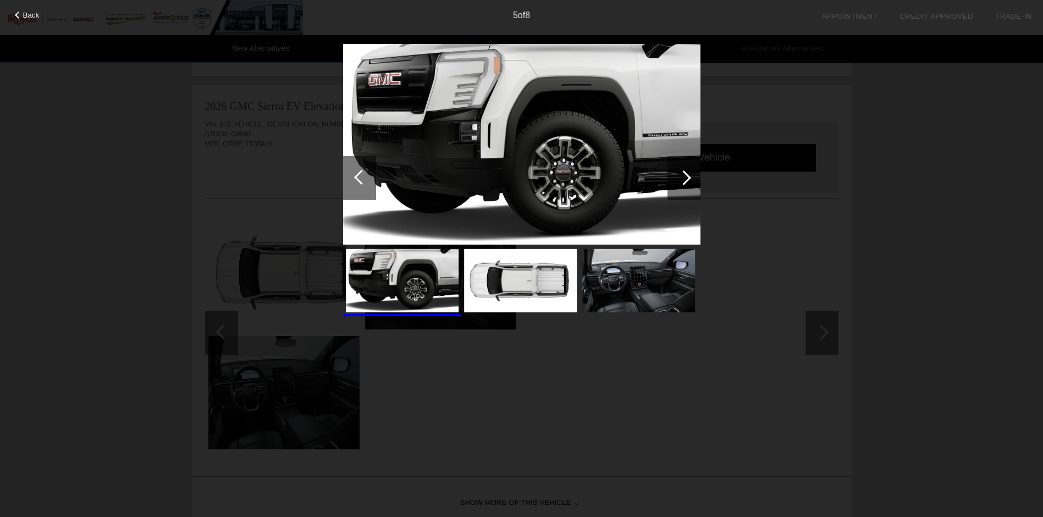
click at [359, 179] on div at bounding box center [361, 176] width 15 height 15
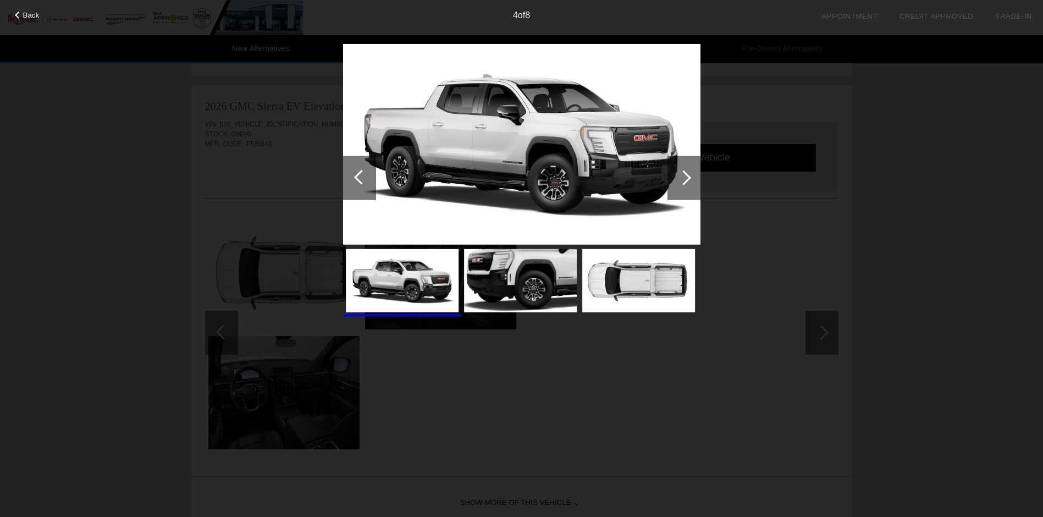
click at [359, 179] on div at bounding box center [361, 176] width 15 height 15
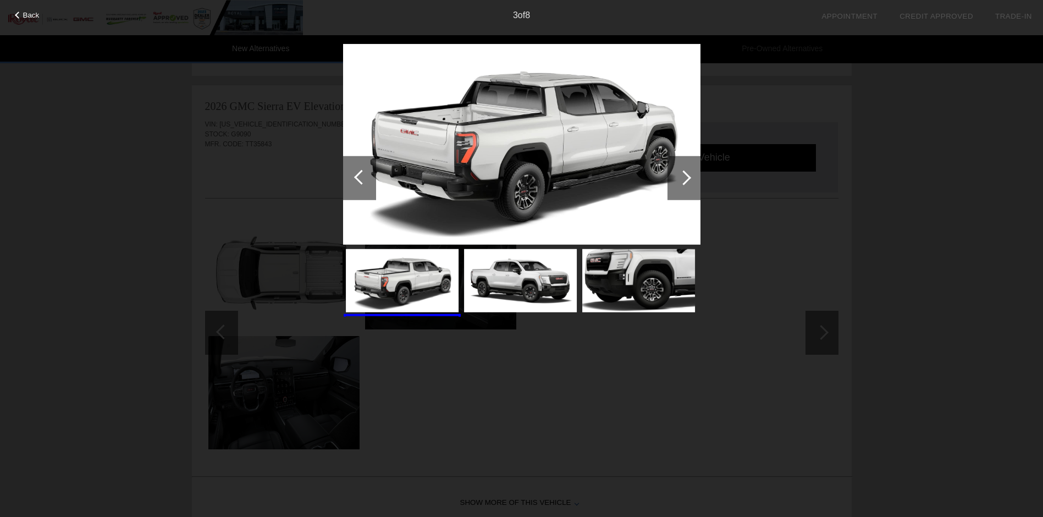
click at [359, 179] on div at bounding box center [361, 176] width 15 height 15
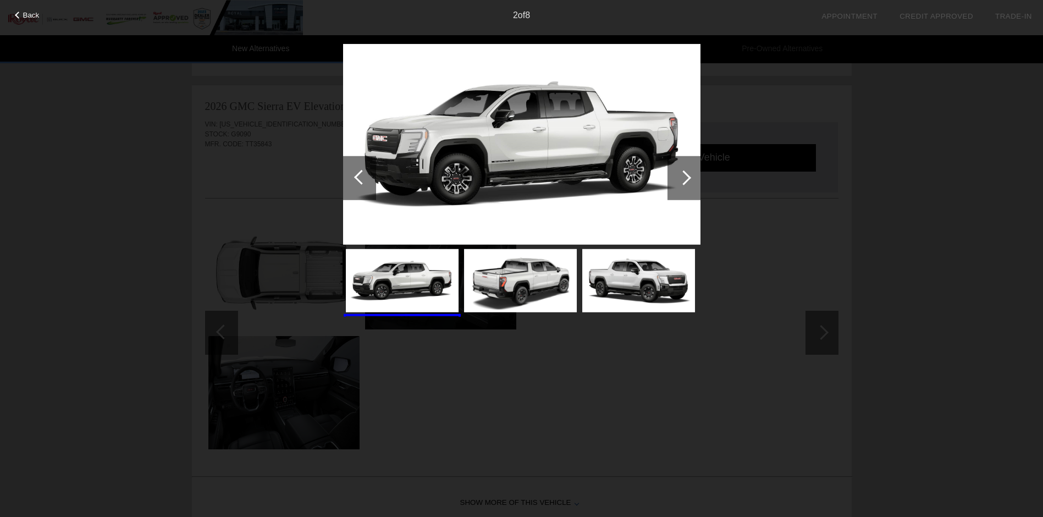
click at [359, 179] on div at bounding box center [361, 176] width 15 height 15
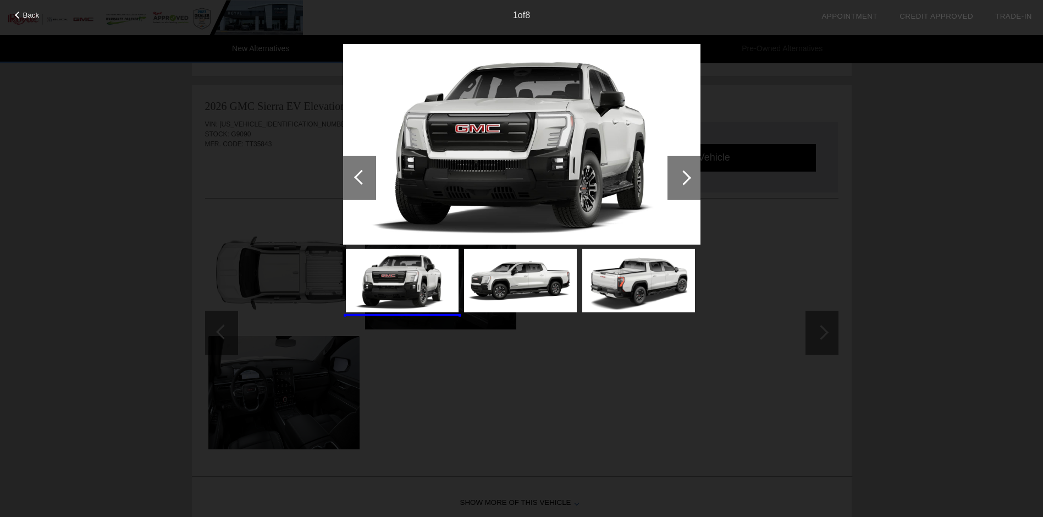
click at [359, 179] on div at bounding box center [361, 176] width 15 height 15
click at [27, 13] on span "Back" at bounding box center [31, 15] width 16 height 8
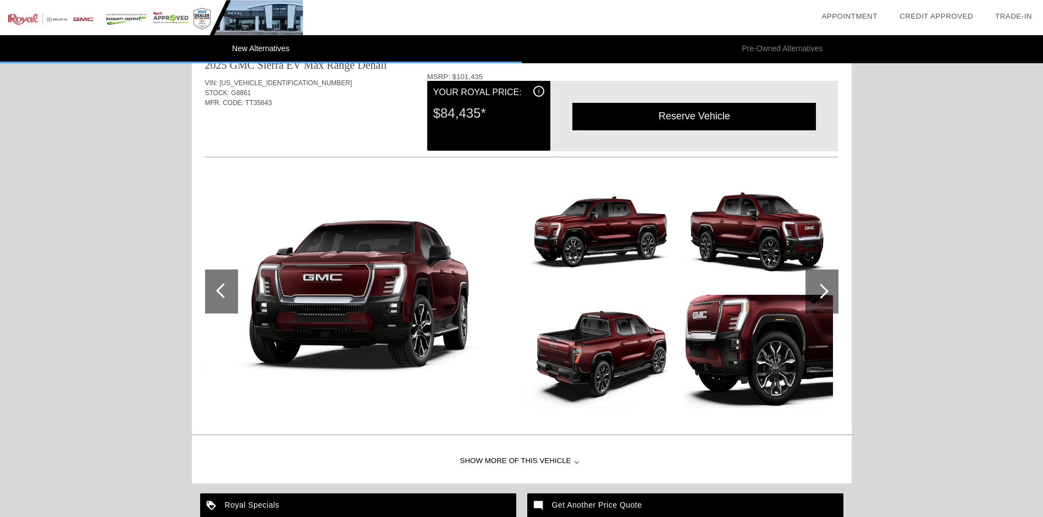
scroll to position [990, 0]
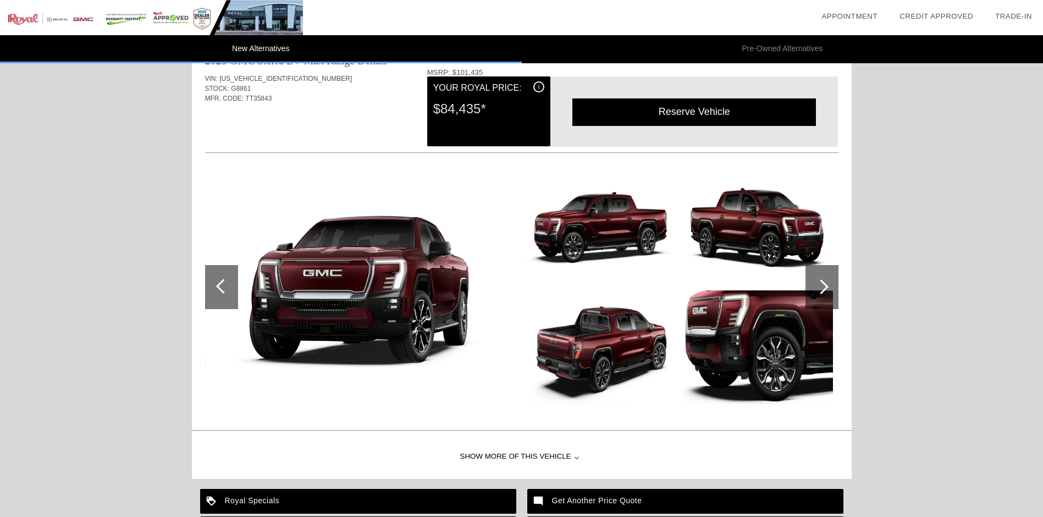
click at [825, 283] on div at bounding box center [822, 287] width 33 height 44
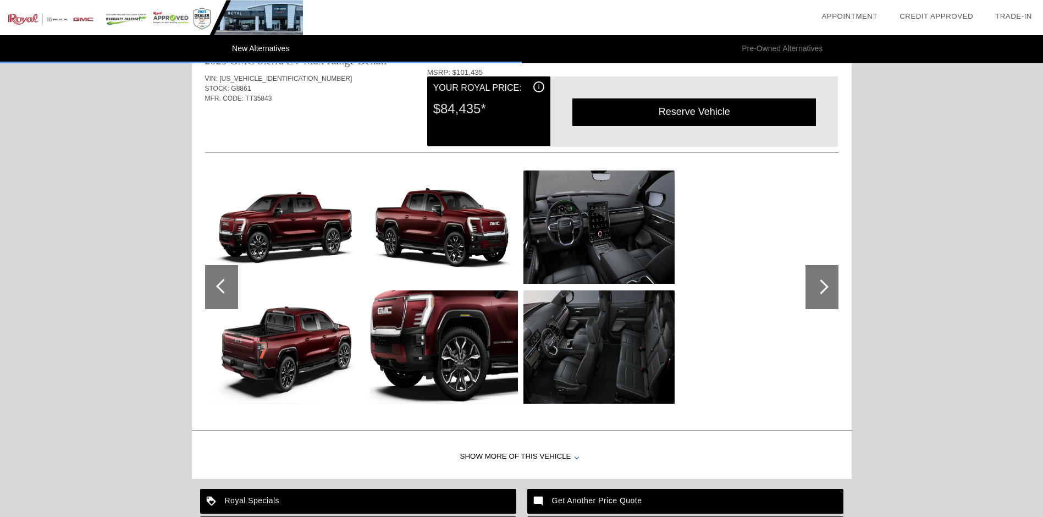
click at [825, 283] on div at bounding box center [822, 287] width 33 height 44
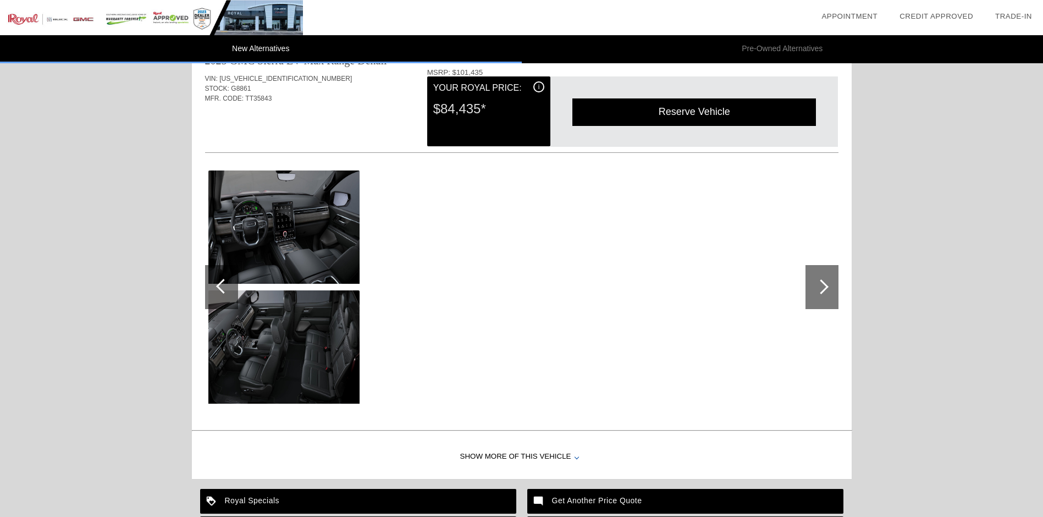
click at [825, 283] on div at bounding box center [822, 287] width 33 height 44
click at [229, 286] on div at bounding box center [223, 286] width 15 height 15
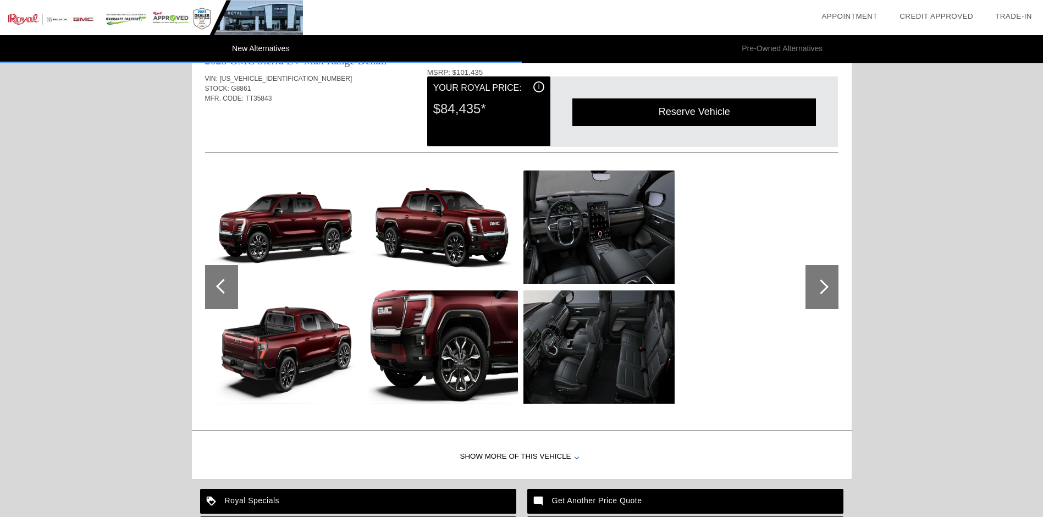
click at [229, 286] on div at bounding box center [223, 286] width 15 height 15
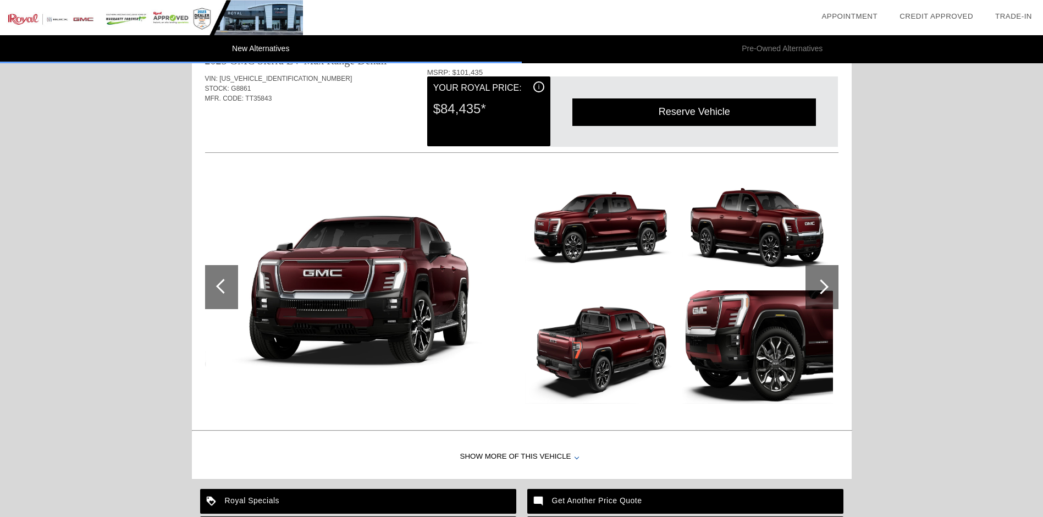
click at [229, 286] on div at bounding box center [223, 286] width 15 height 15
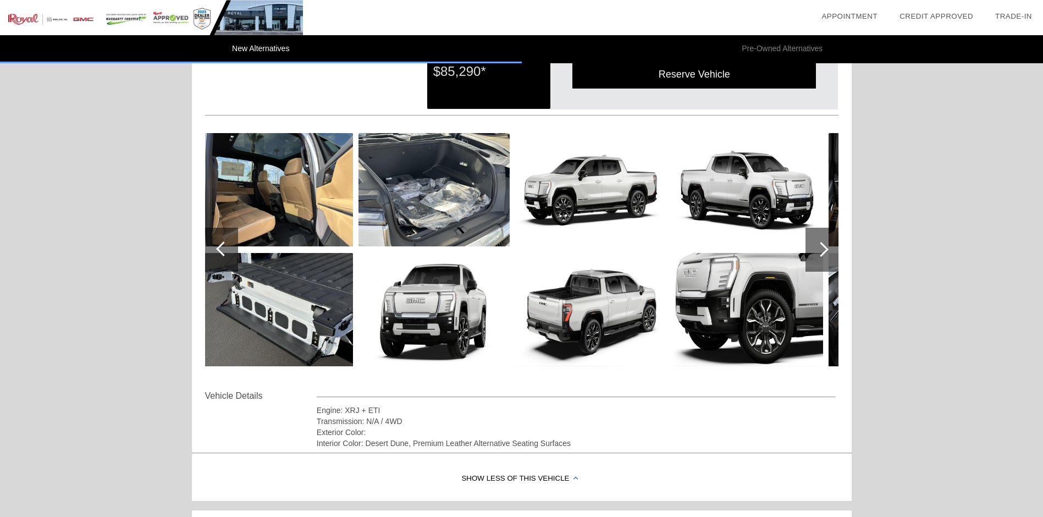
scroll to position [0, 0]
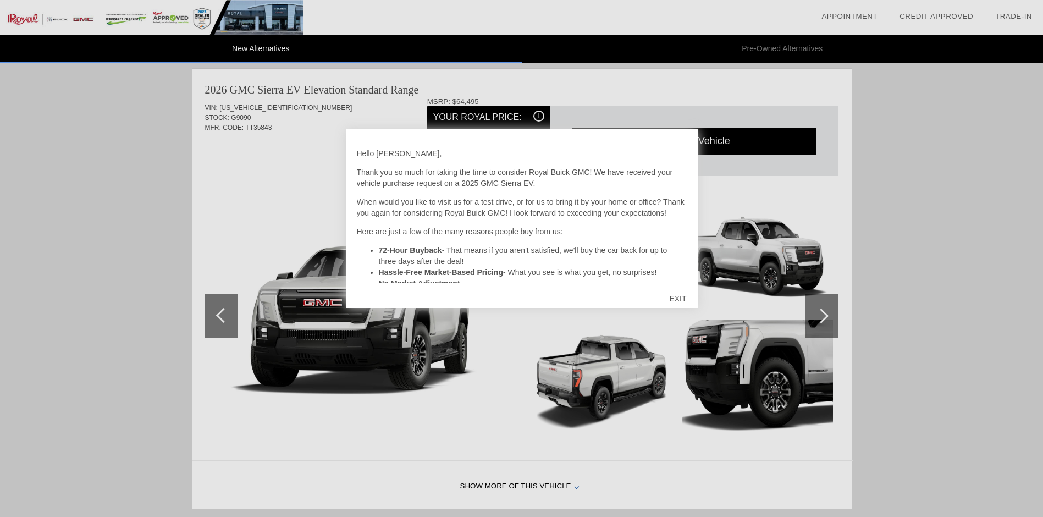
click at [681, 296] on div "EXIT" at bounding box center [677, 298] width 39 height 33
